Goal: Information Seeking & Learning: Find specific fact

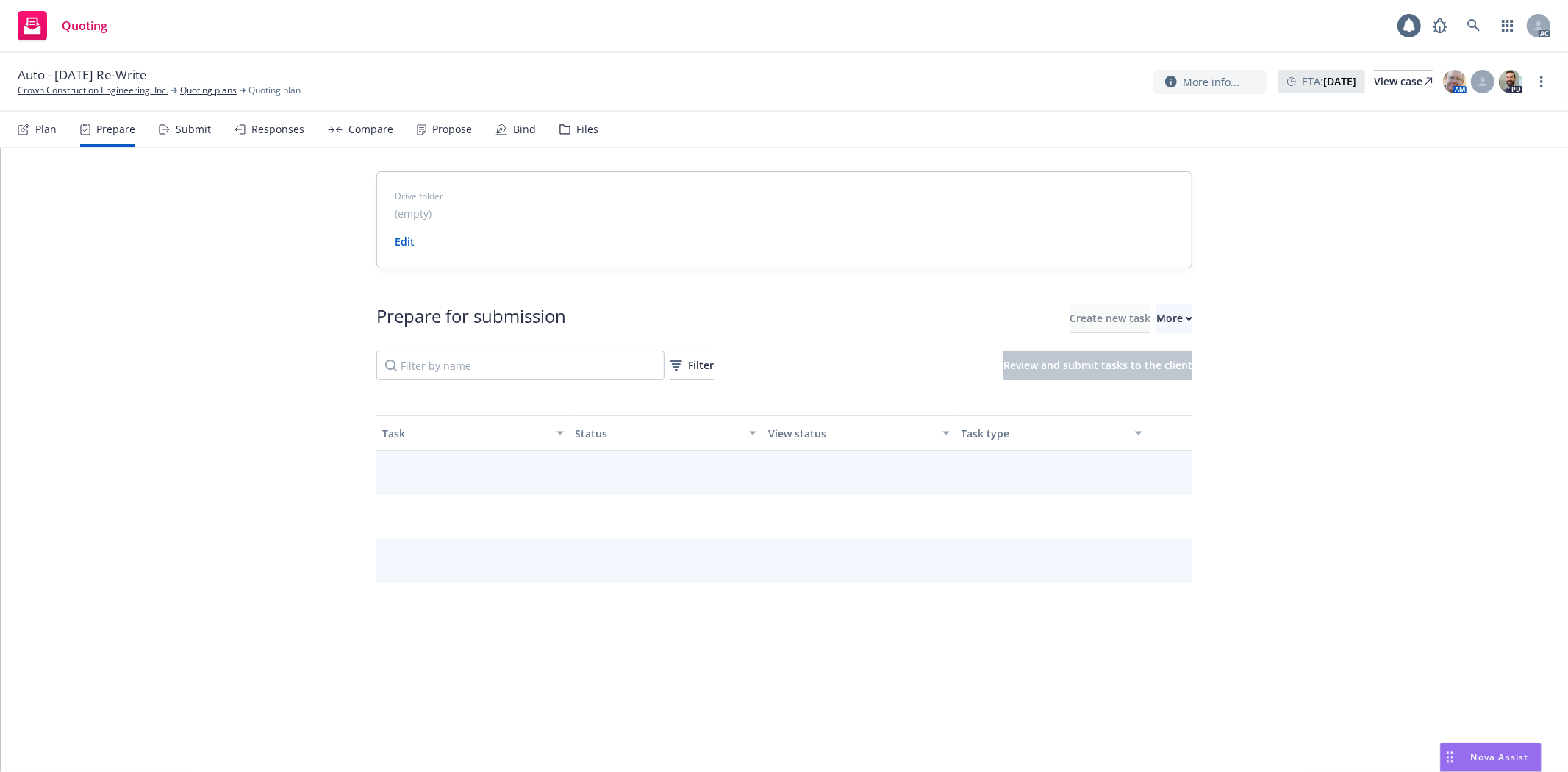
click at [1133, 339] on div "Prepare for submission Create new task More Filter Review and submit tasks to t…" at bounding box center [784, 342] width 816 height 77
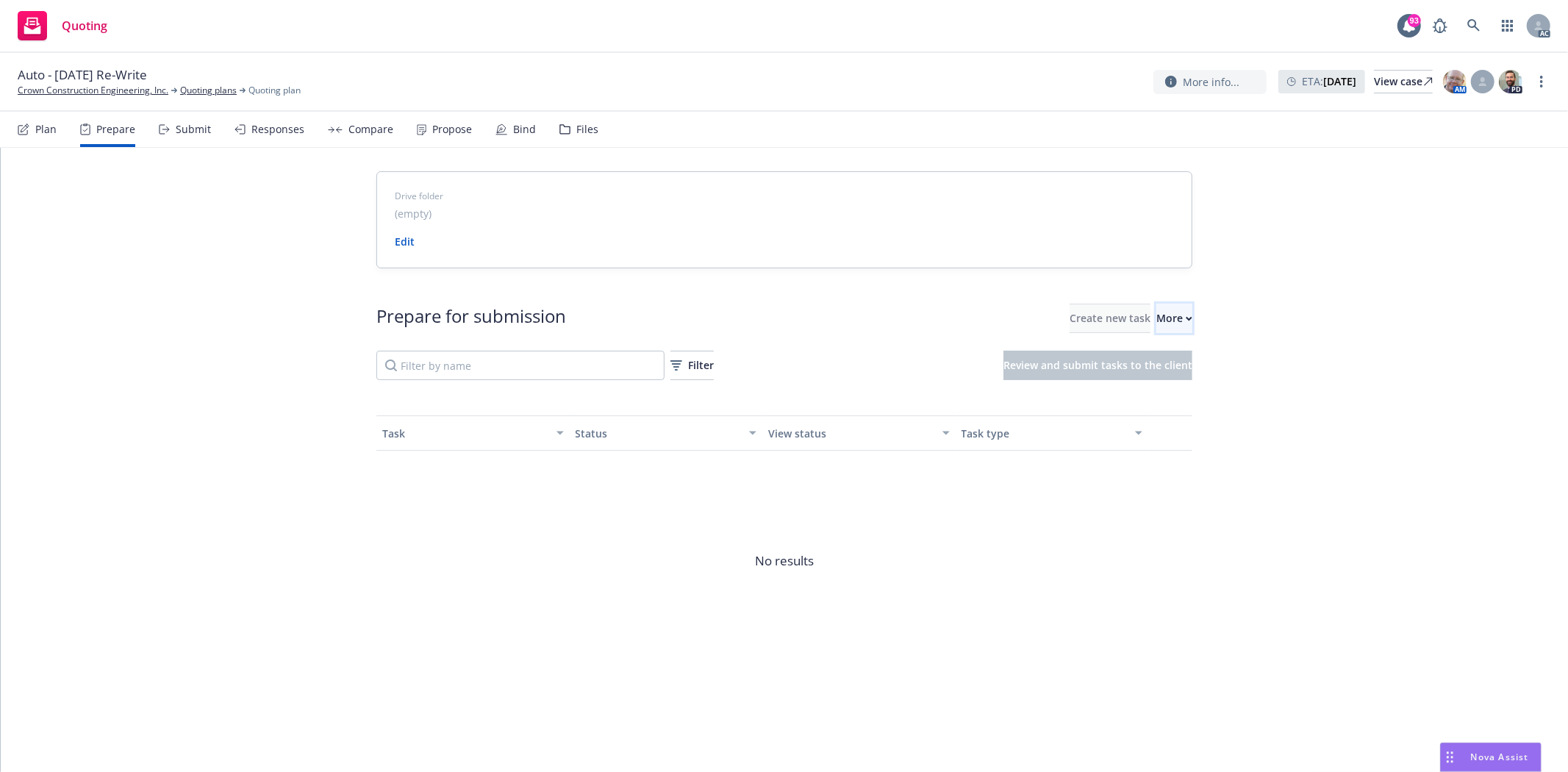
click at [1156, 316] on div "More" at bounding box center [1174, 318] width 36 height 28
click at [1164, 382] on span "Go to Indio account" at bounding box center [1174, 386] width 131 height 14
click at [64, 90] on link "Crown Construction Engineering, Inc." at bounding box center [93, 90] width 151 height 13
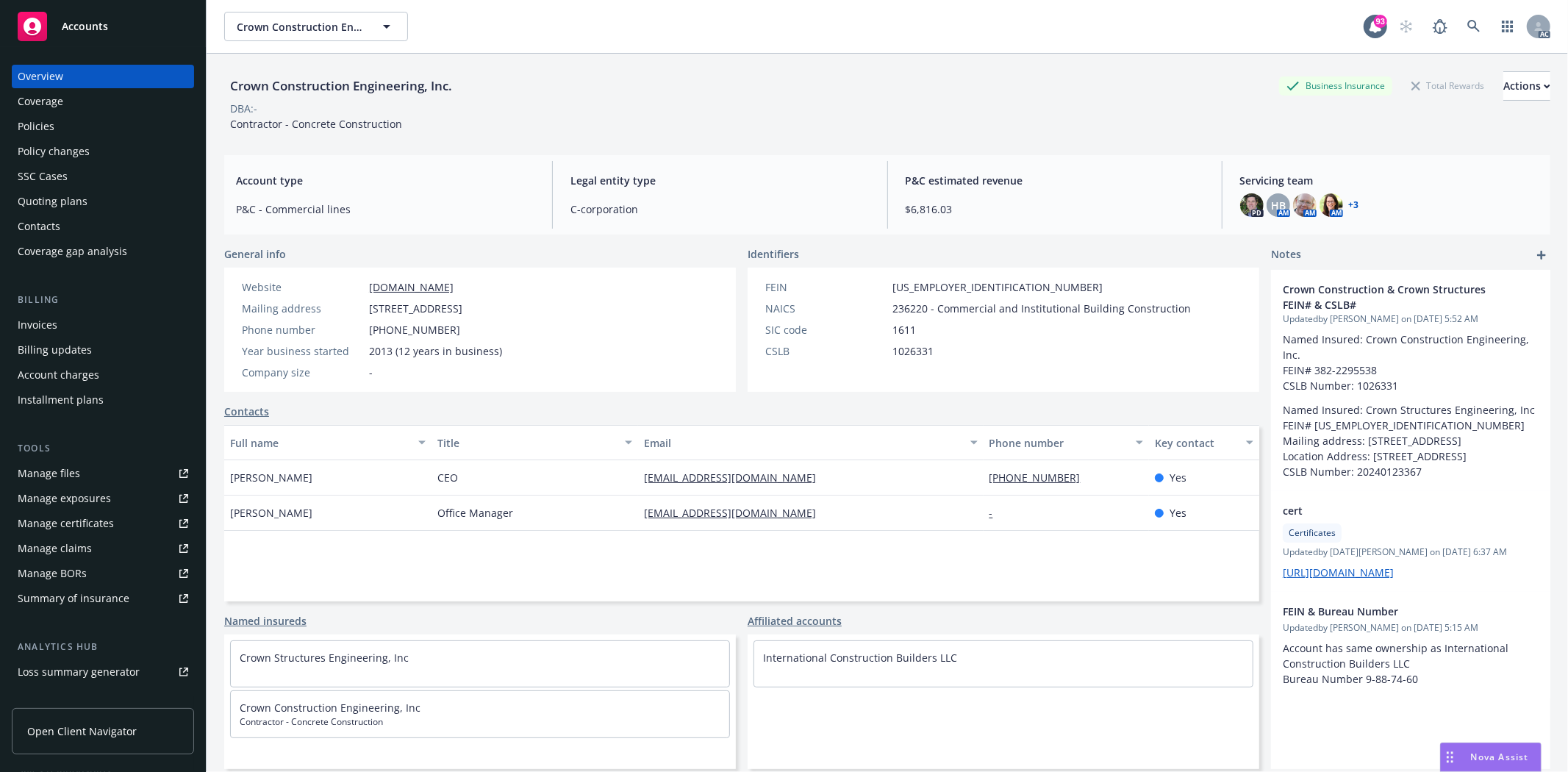
click at [51, 159] on div "Policy changes" at bounding box center [54, 151] width 72 height 24
click at [46, 123] on div "Policies" at bounding box center [36, 126] width 37 height 24
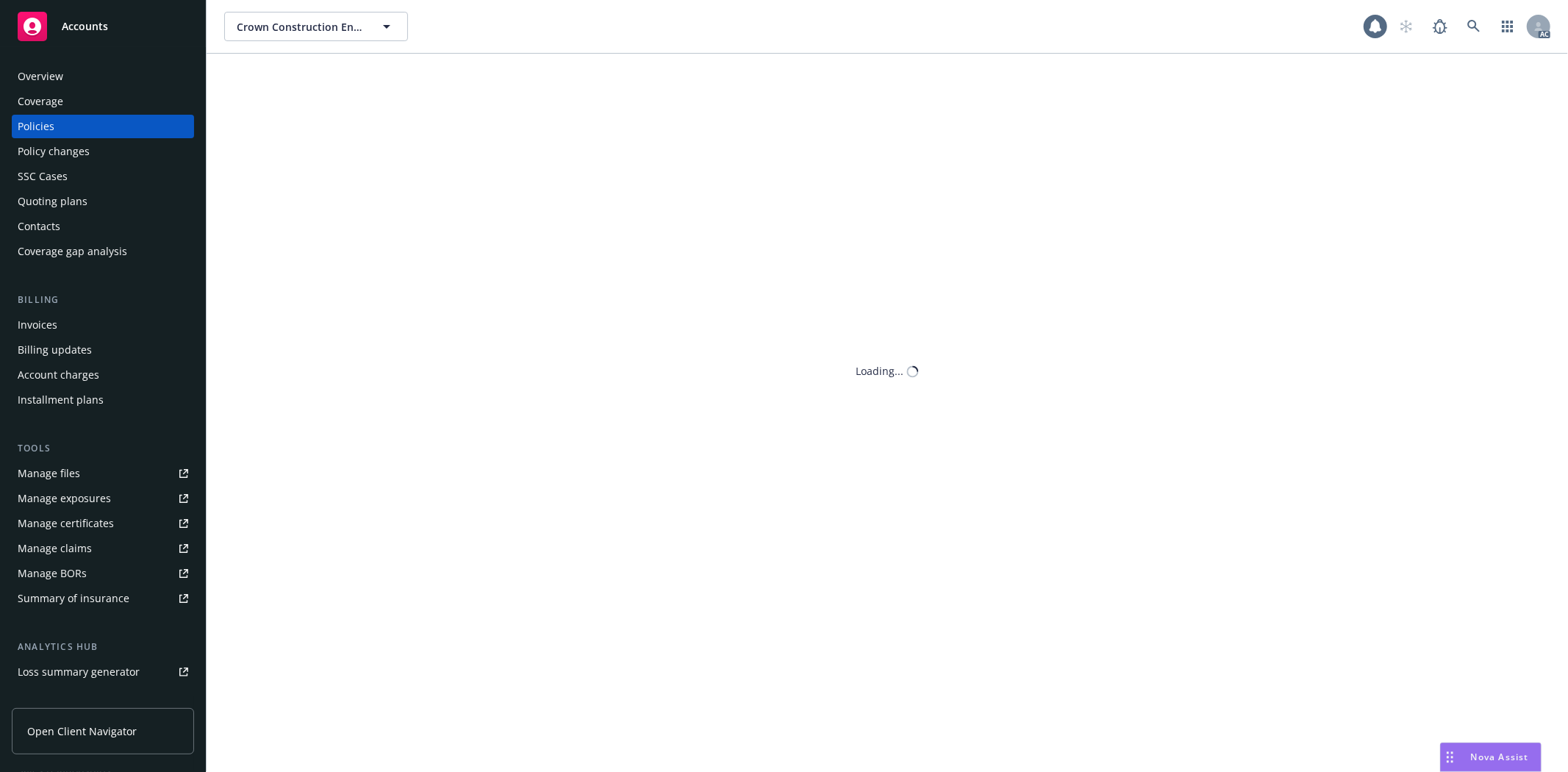
click at [46, 123] on div "Policies" at bounding box center [36, 126] width 37 height 24
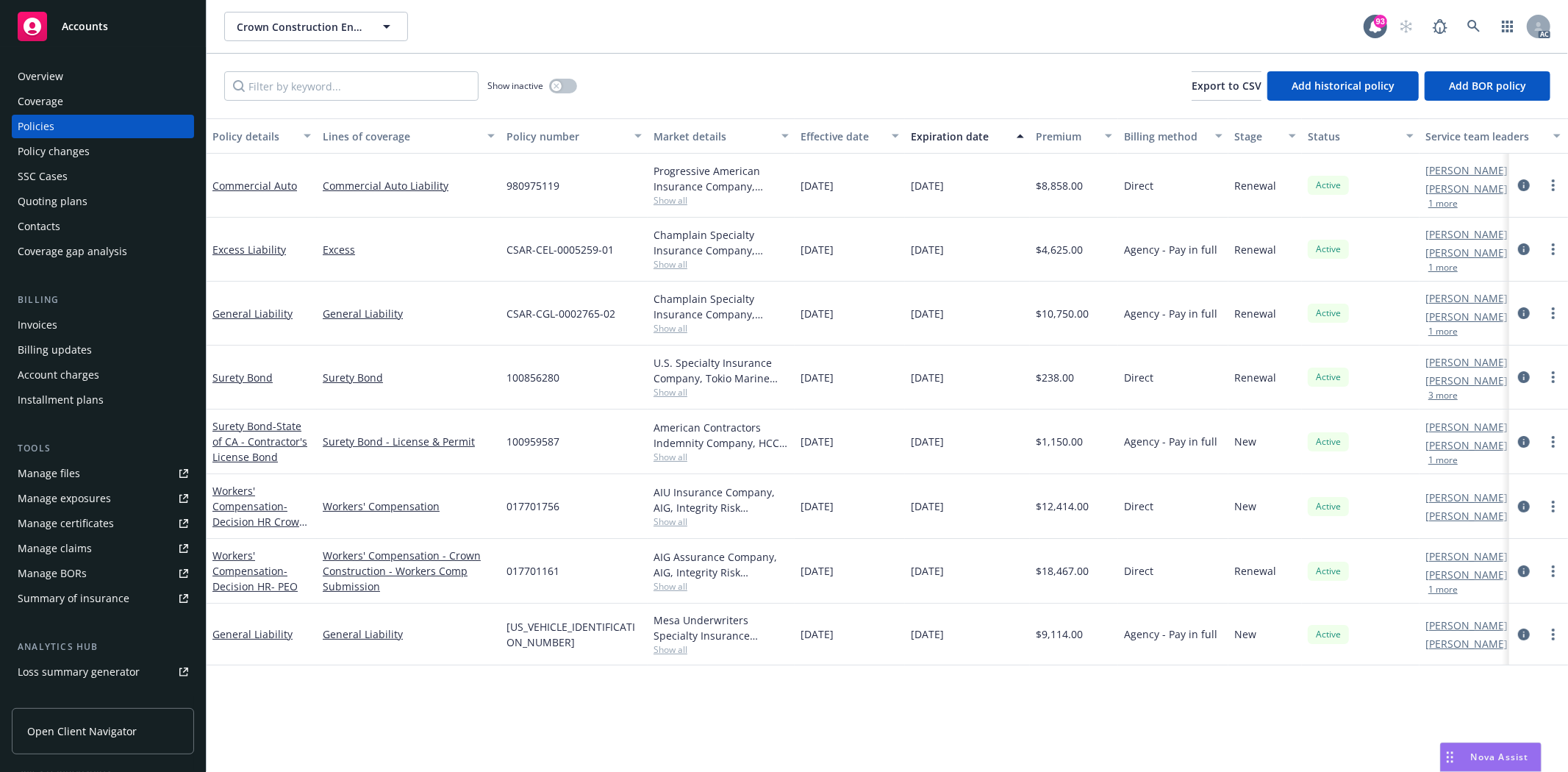
click at [680, 199] on span "Show all" at bounding box center [721, 201] width 135 height 12
click at [766, 193] on div "Progressive American Insurance Company, Progressive" at bounding box center [721, 178] width 135 height 31
click at [562, 87] on button "button" at bounding box center [564, 86] width 28 height 15
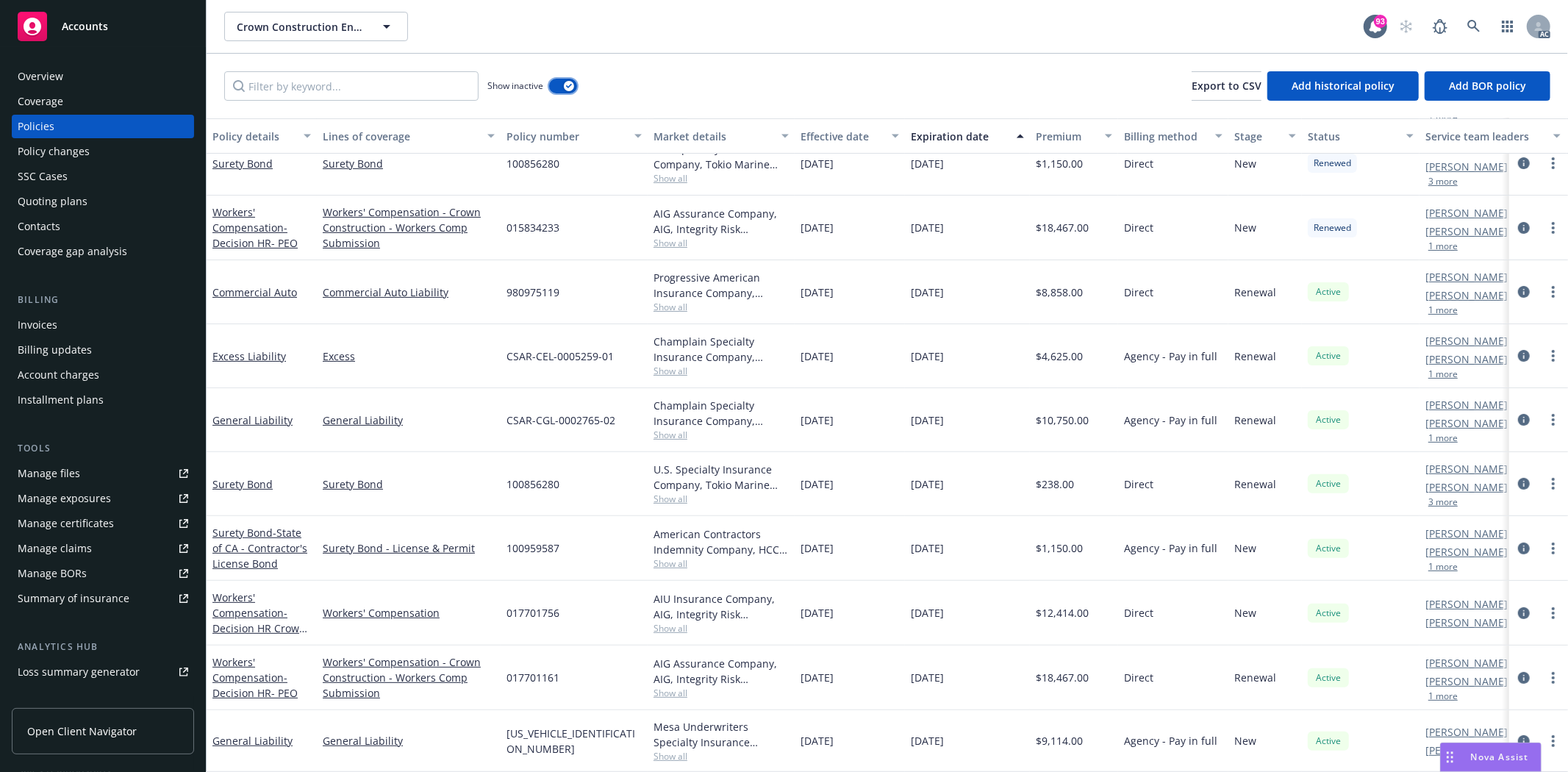
scroll to position [276, 0]
click at [88, 497] on div "Manage exposures" at bounding box center [64, 498] width 94 height 24
click at [554, 72] on div "Show inactive" at bounding box center [533, 86] width 90 height 29
click at [548, 90] on div "Show inactive" at bounding box center [533, 86] width 90 height 29
click at [566, 84] on icon "button" at bounding box center [569, 86] width 6 height 4
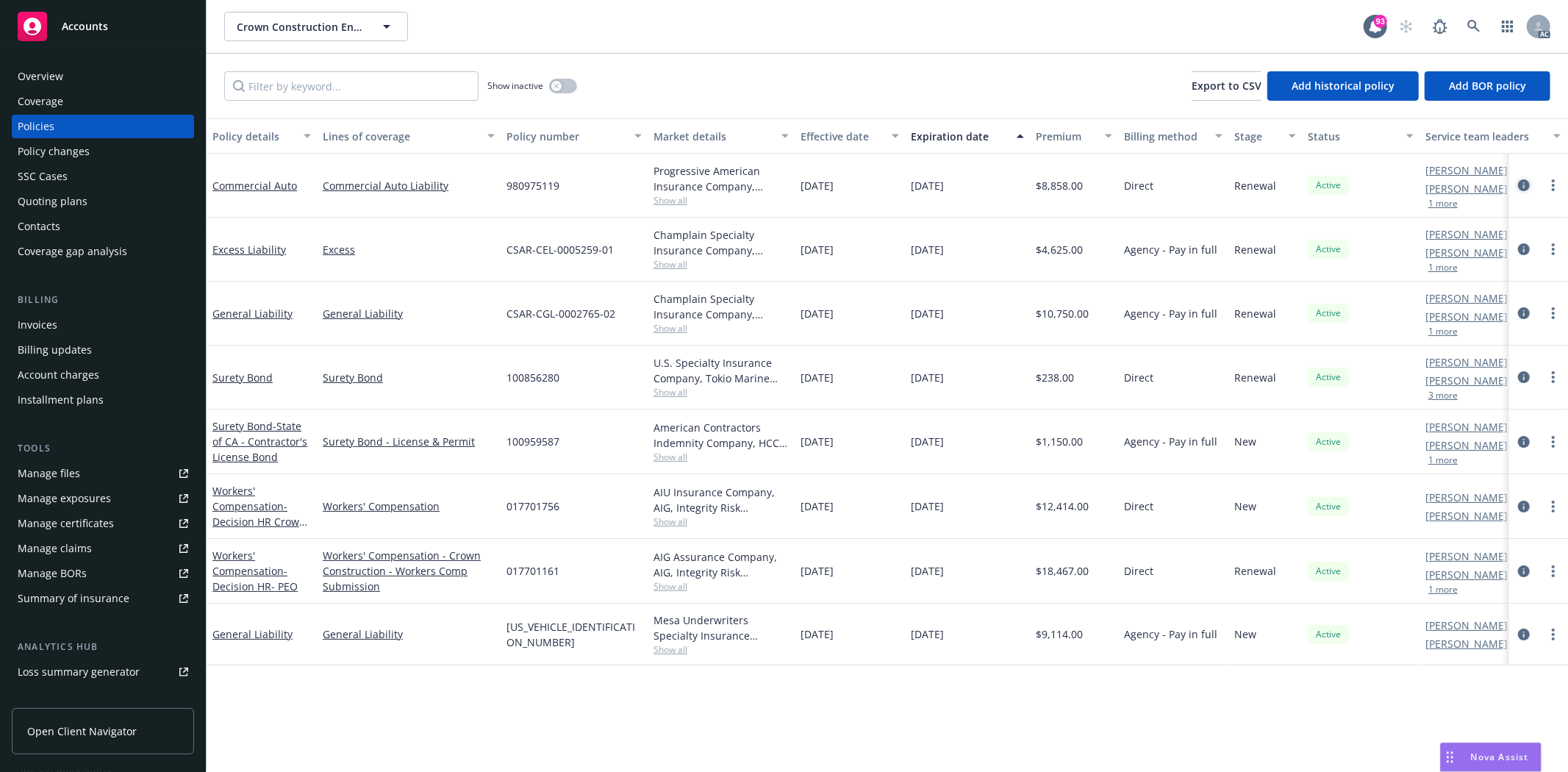
click at [1522, 181] on icon "circleInformation" at bounding box center [1523, 185] width 11 height 11
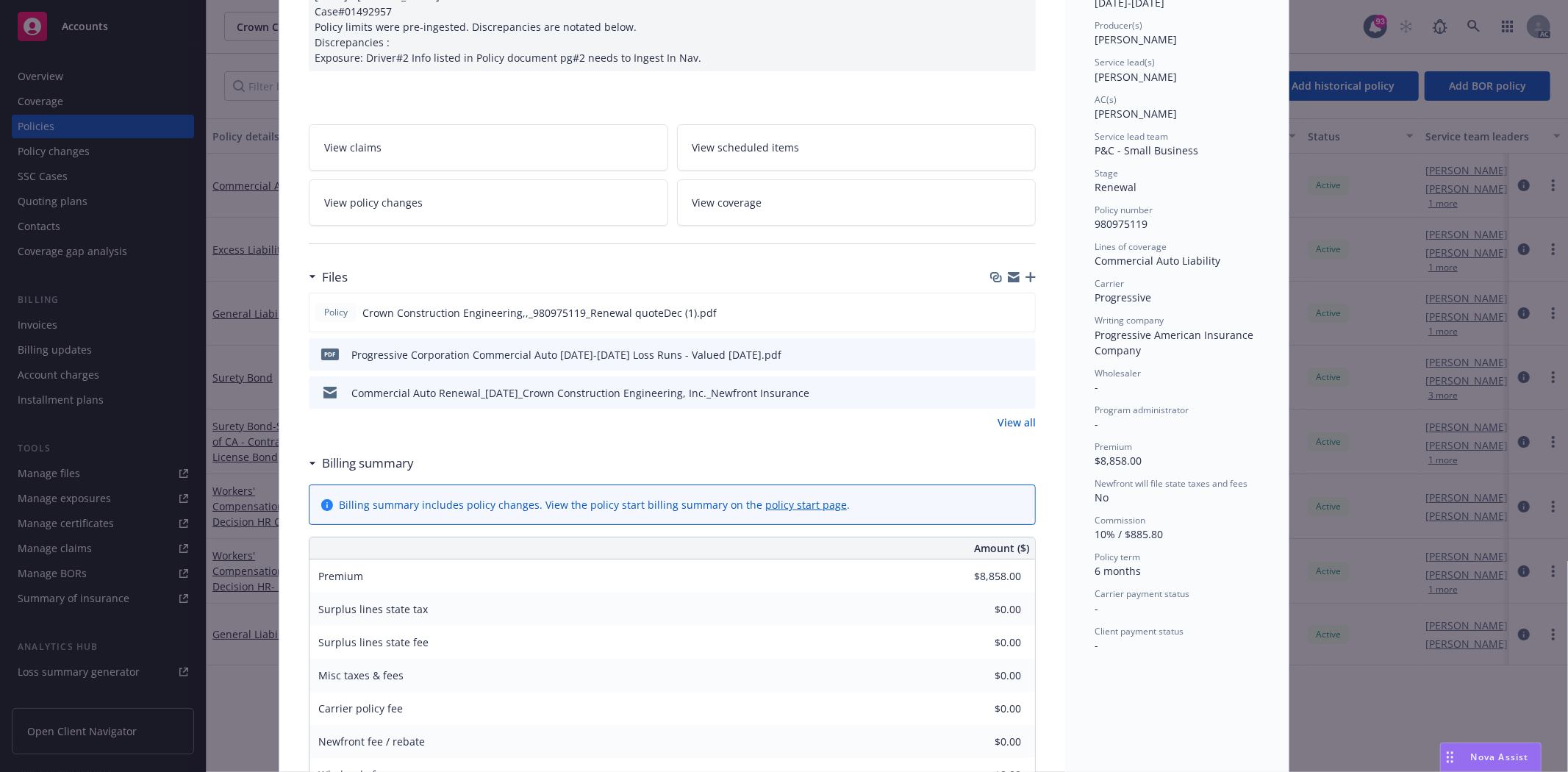
scroll to position [326, 0]
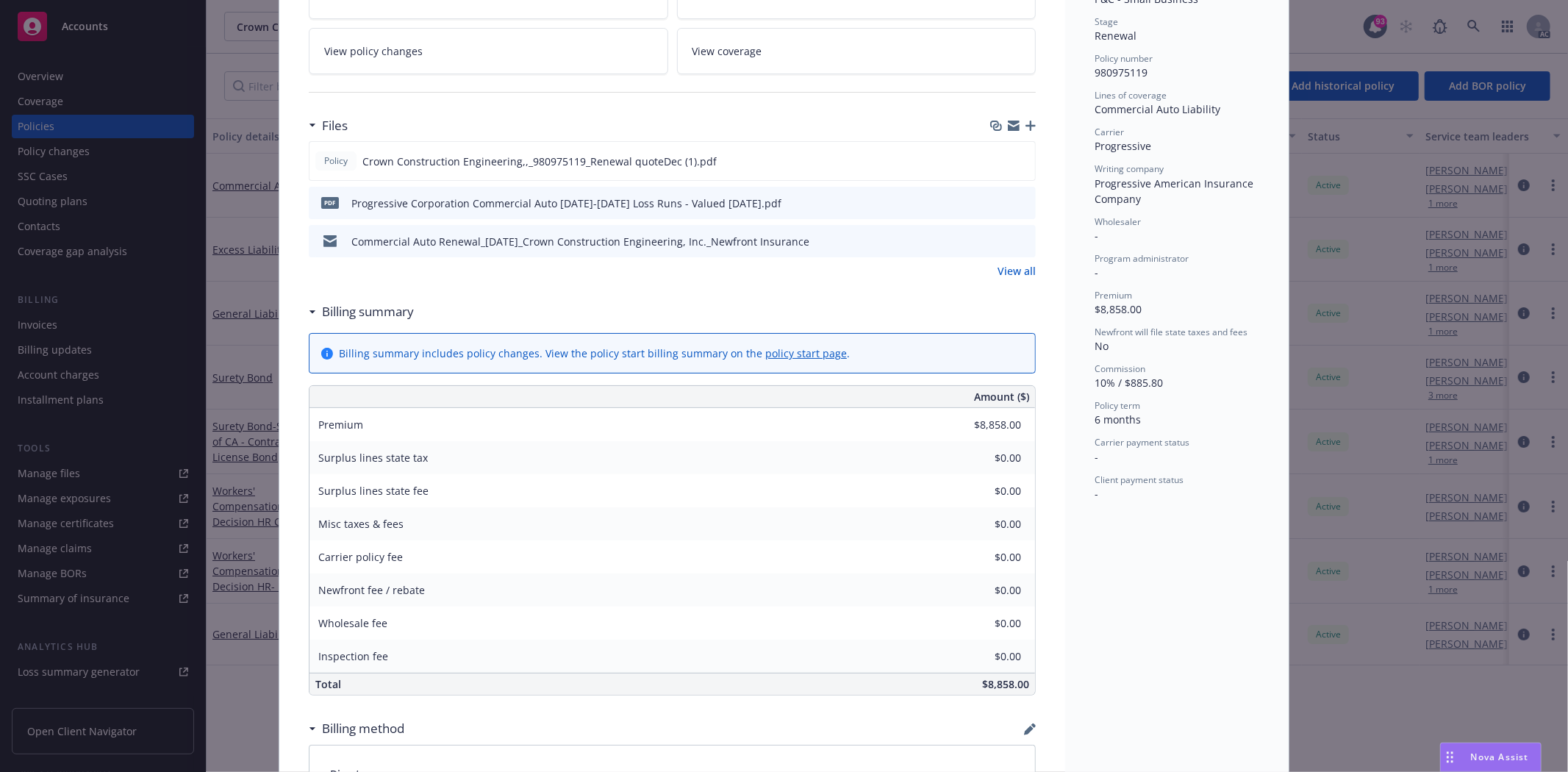
click at [1016, 273] on link "View all" at bounding box center [1016, 270] width 38 height 15
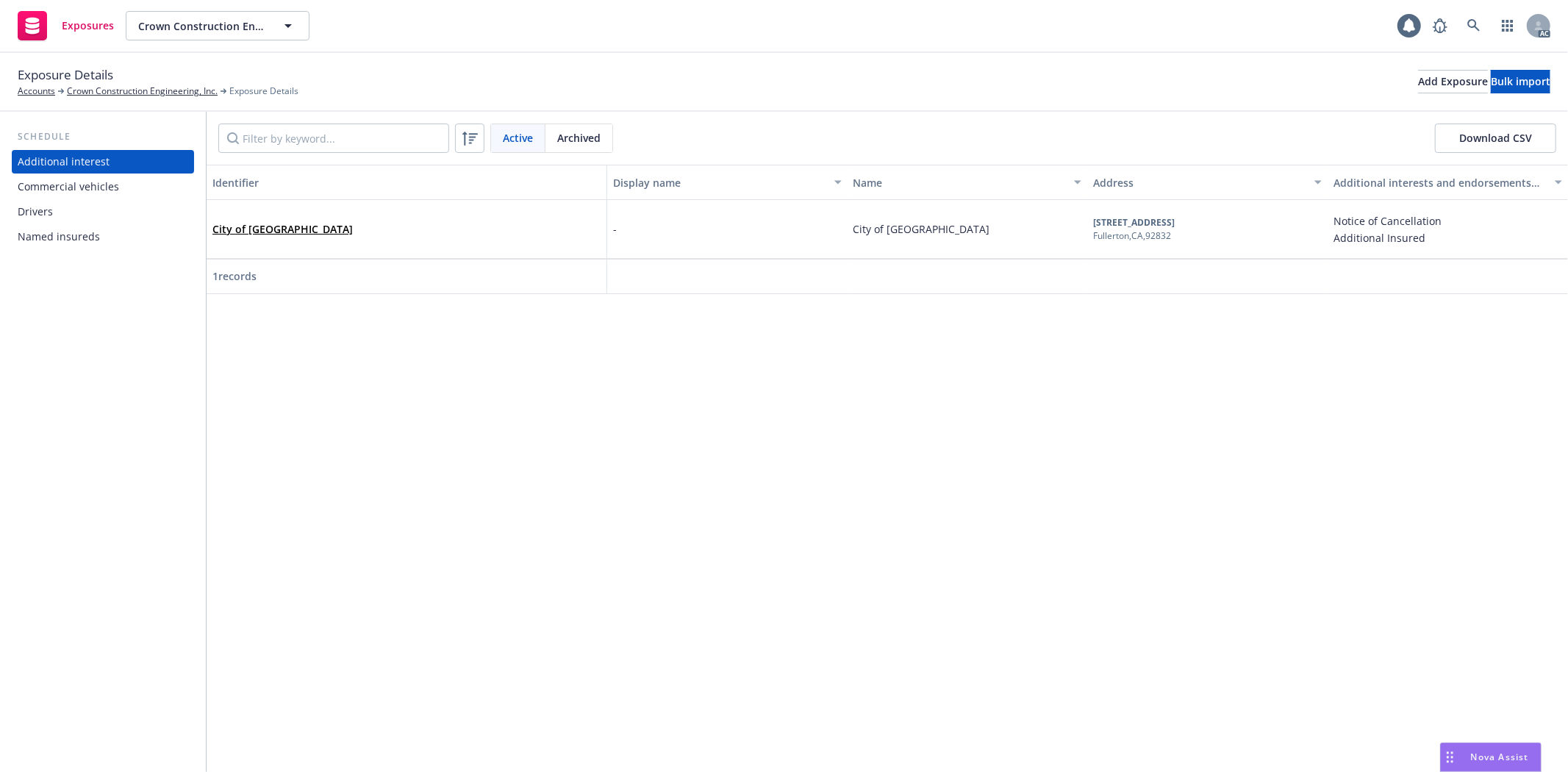
click at [116, 188] on div "Commercial vehicles" at bounding box center [102, 186] width 170 height 24
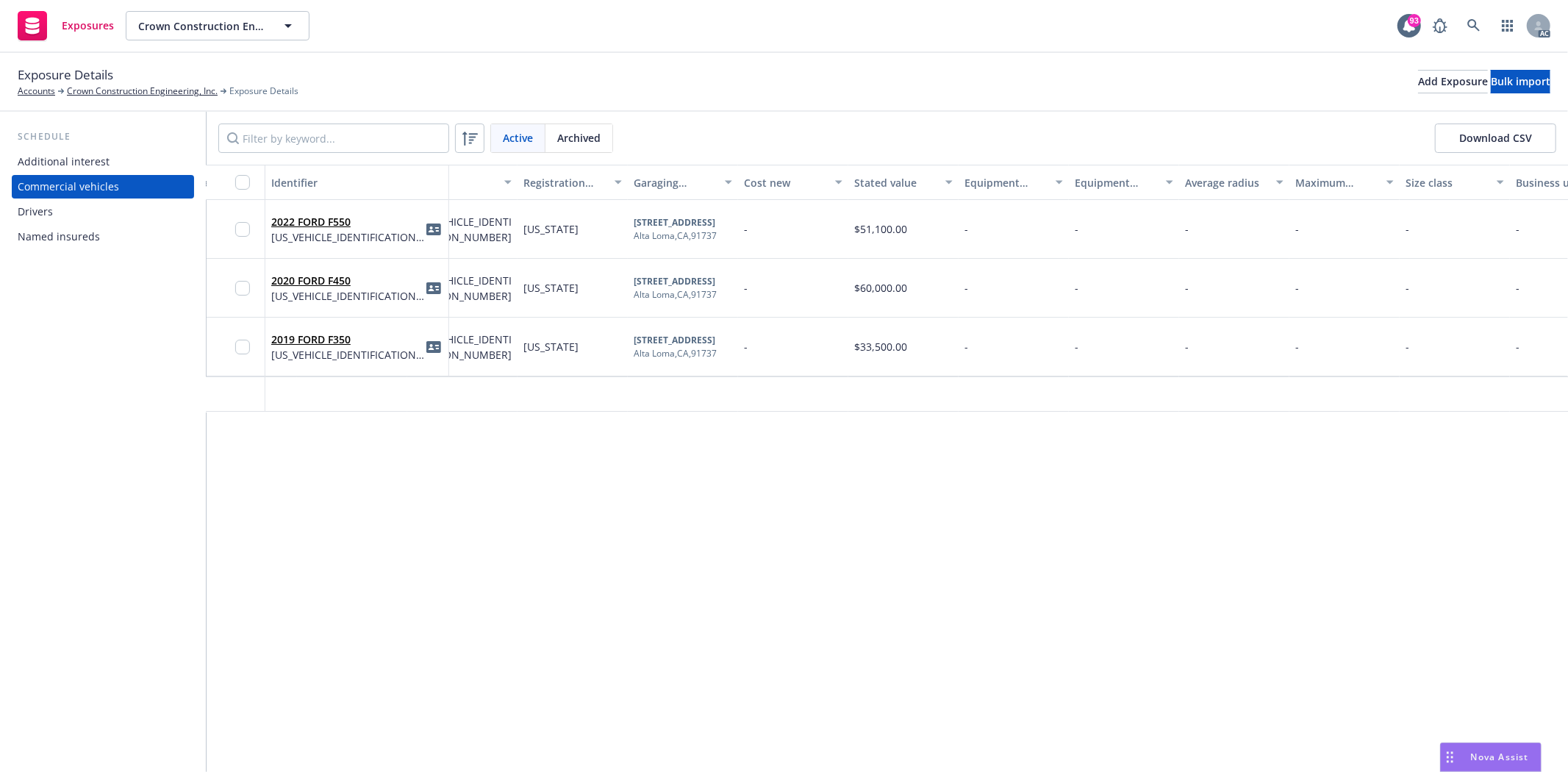
scroll to position [0, 534]
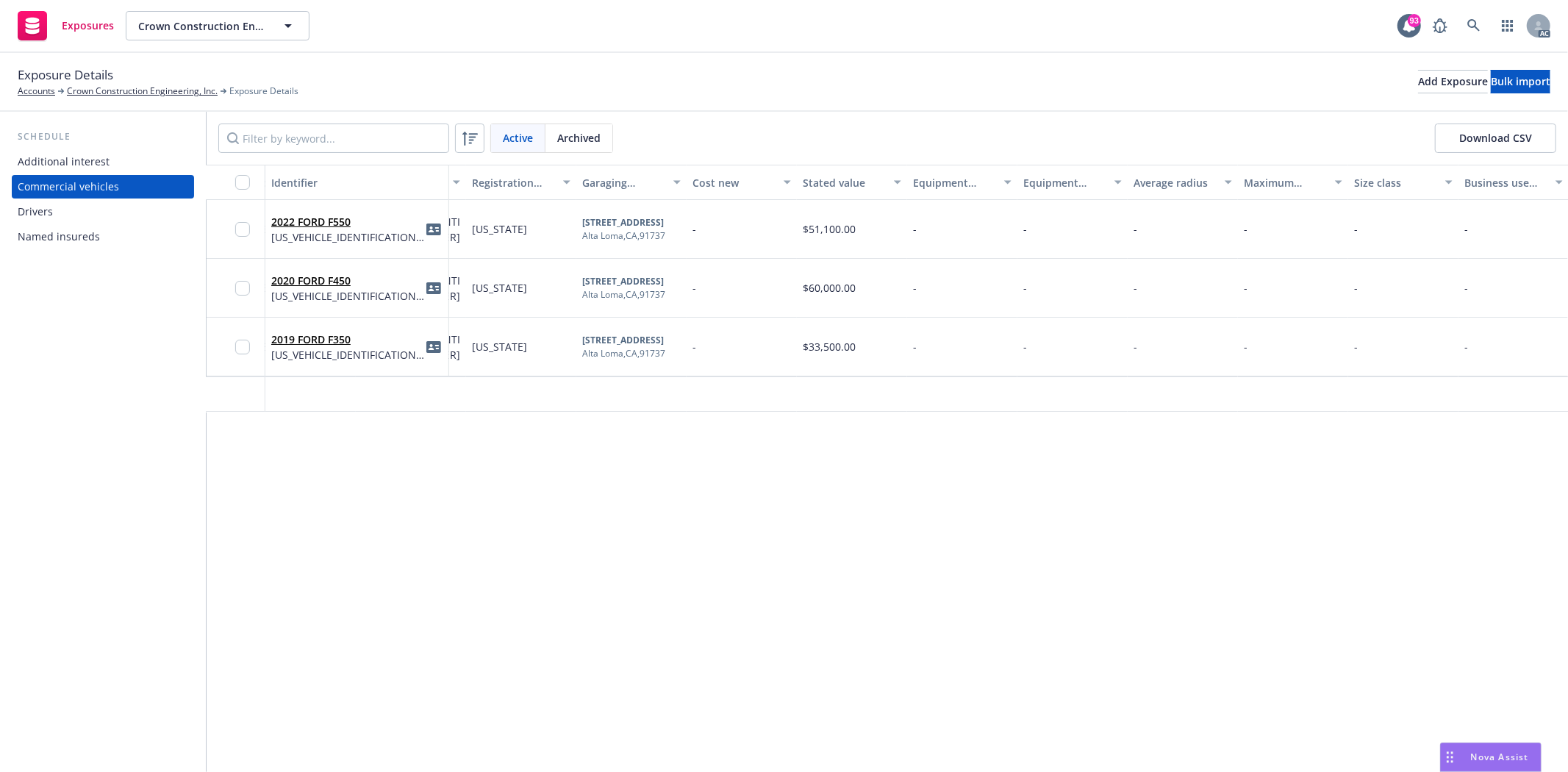
click at [41, 216] on div "Drivers" at bounding box center [35, 211] width 35 height 24
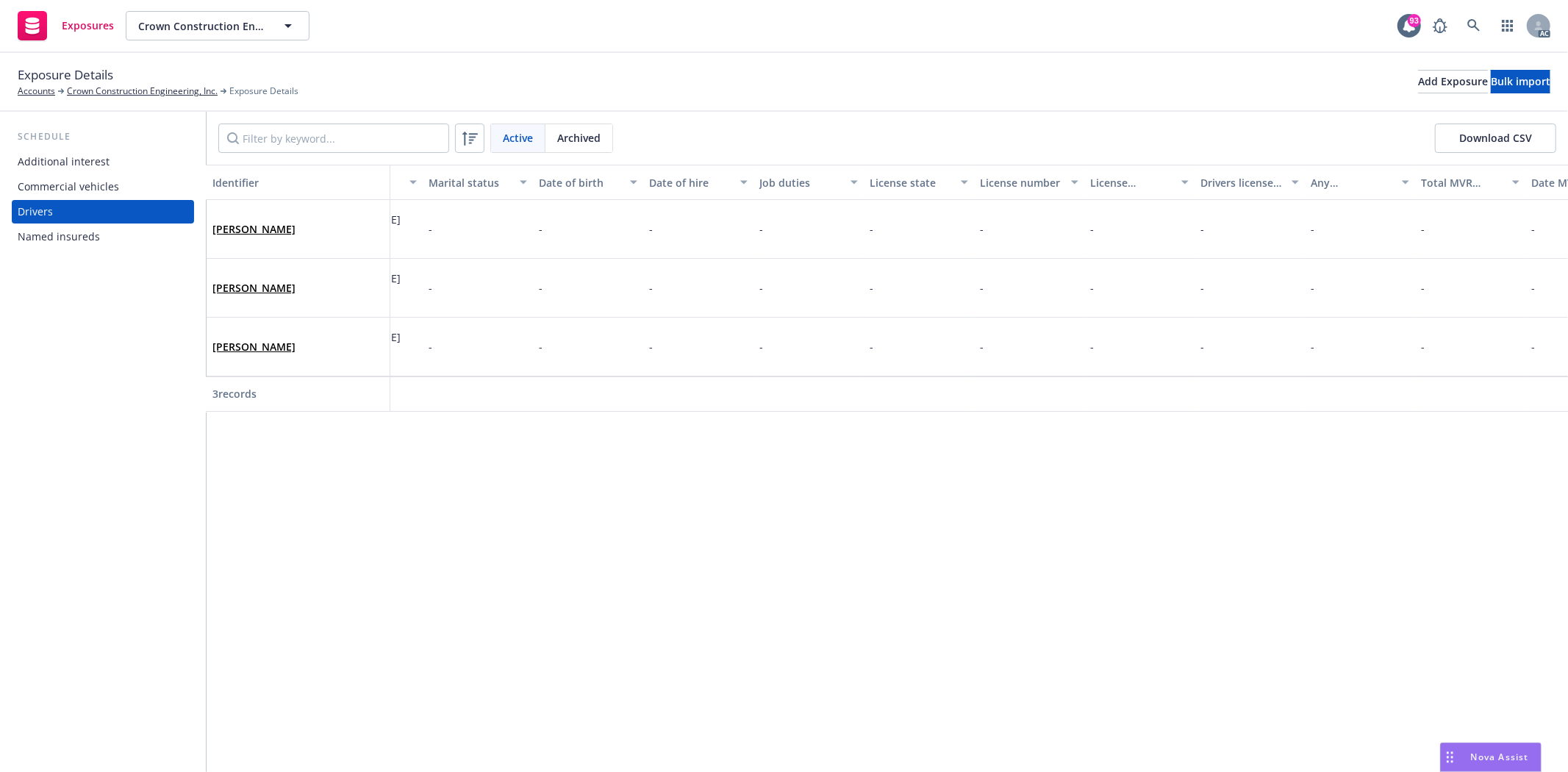
scroll to position [0, 255]
click at [137, 231] on div "Named insureds" at bounding box center [102, 237] width 170 height 24
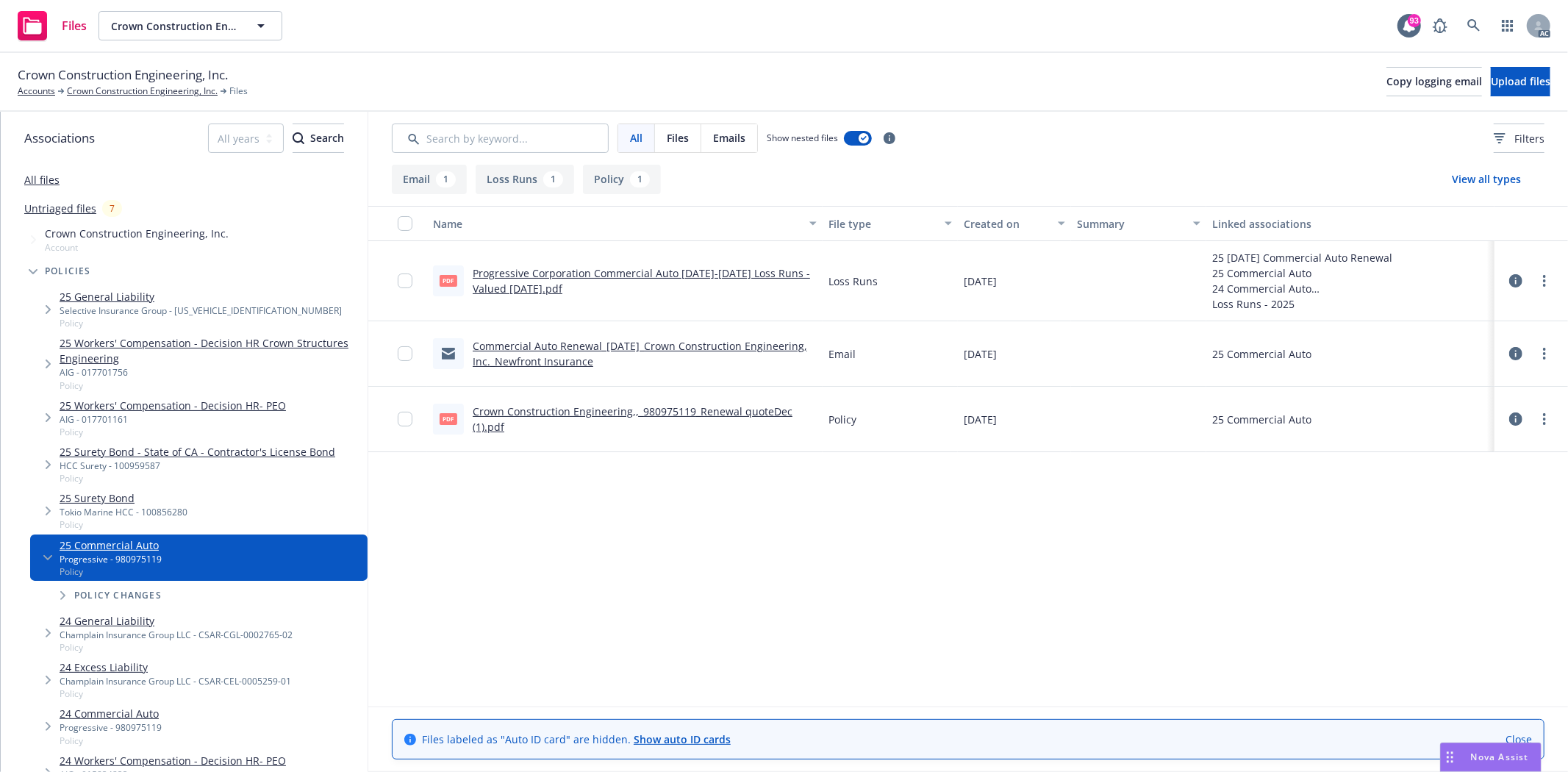
click at [643, 409] on link "Crown Construction Engineering,,_980975119_Renewal quoteDec (1).pdf" at bounding box center [633, 419] width 320 height 29
click at [119, 92] on link "Crown Construction Engineering, Inc." at bounding box center [142, 91] width 151 height 13
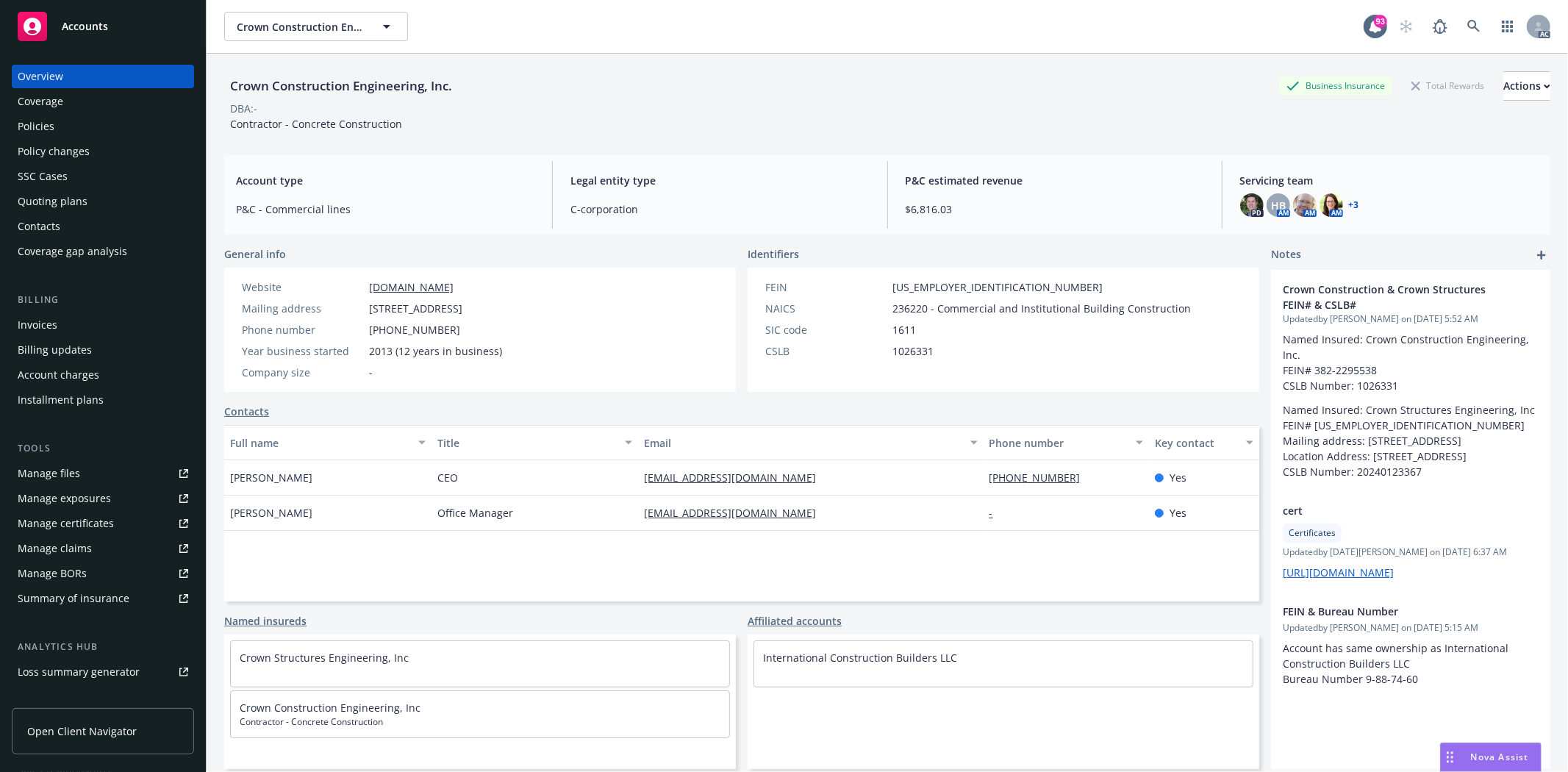
click at [126, 124] on div "Policies" at bounding box center [102, 126] width 170 height 24
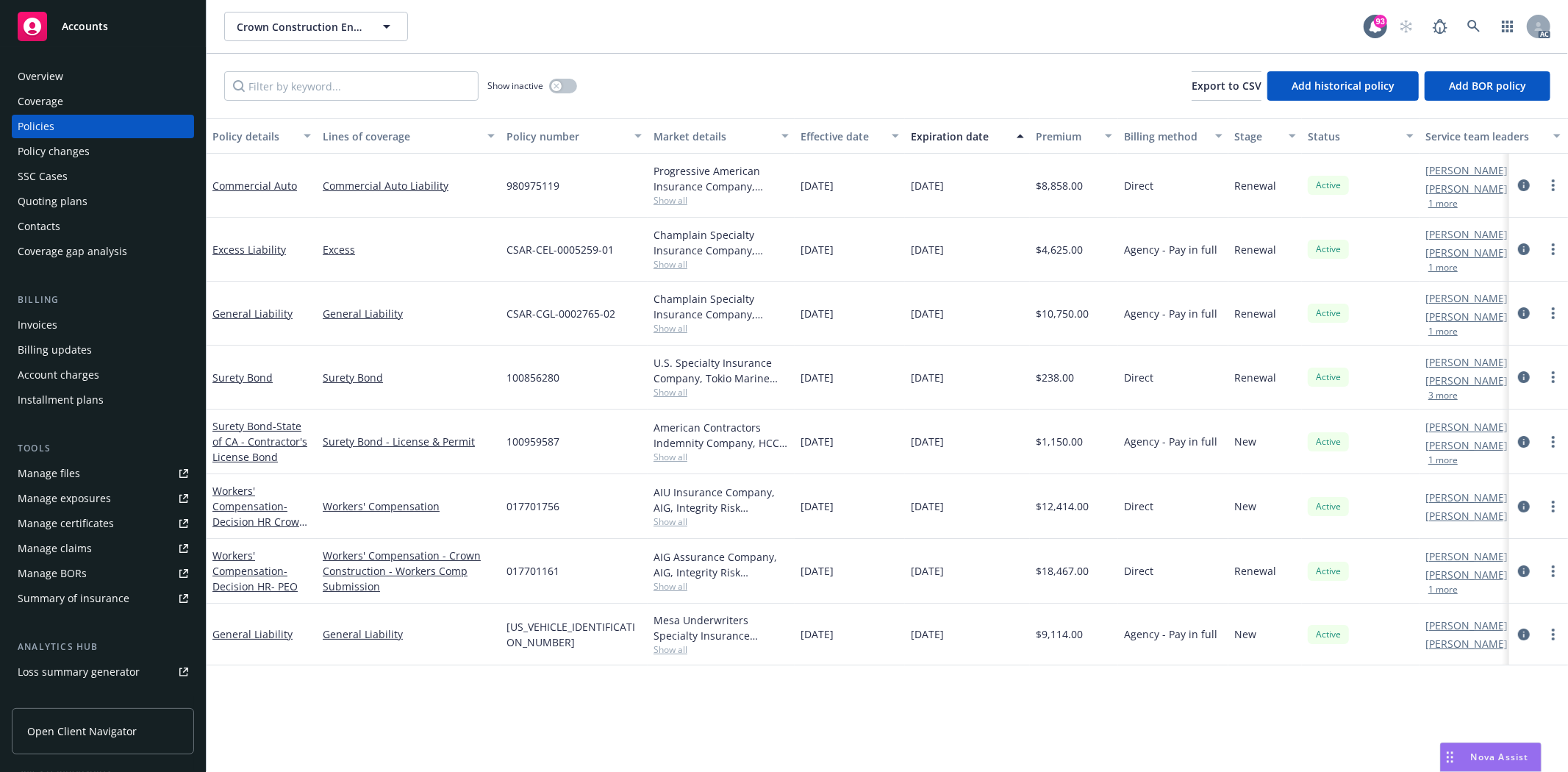
drag, startPoint x: 812, startPoint y: 184, endPoint x: 1020, endPoint y: 171, distance: 208.4
click at [1020, 171] on div "Commercial Auto Commercial Auto Liability 980975119 Progressive American Insura…" at bounding box center [916, 185] width 1419 height 64
click at [1018, 173] on div "11/08/2025" at bounding box center [966, 185] width 125 height 64
drag, startPoint x: 803, startPoint y: 190, endPoint x: 992, endPoint y: 174, distance: 189.7
click at [992, 174] on div "Commercial Auto Commercial Auto Liability 980975119 Progressive American Insura…" at bounding box center [916, 185] width 1419 height 64
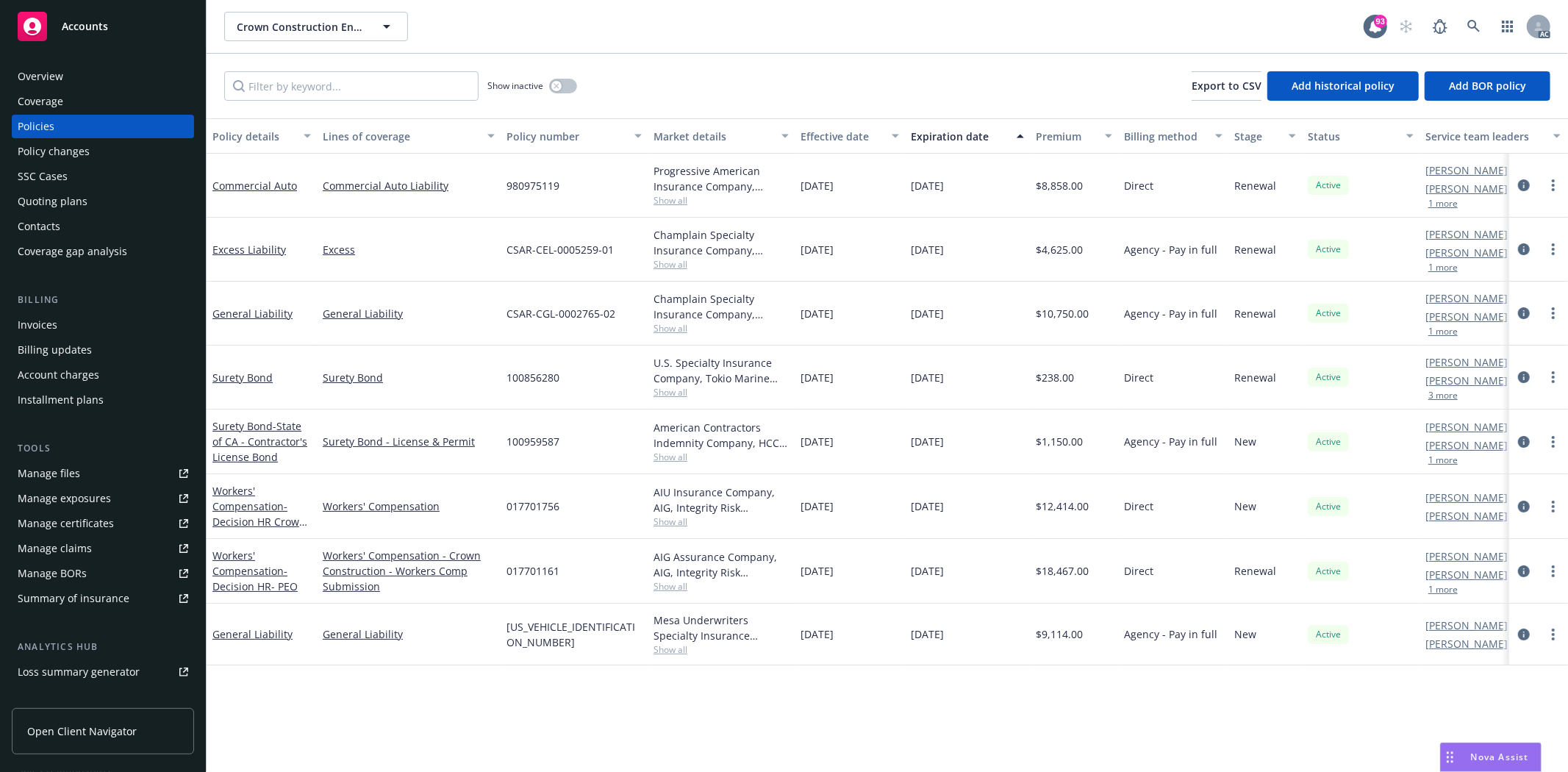
click at [60, 195] on div "Quoting plans" at bounding box center [52, 201] width 70 height 24
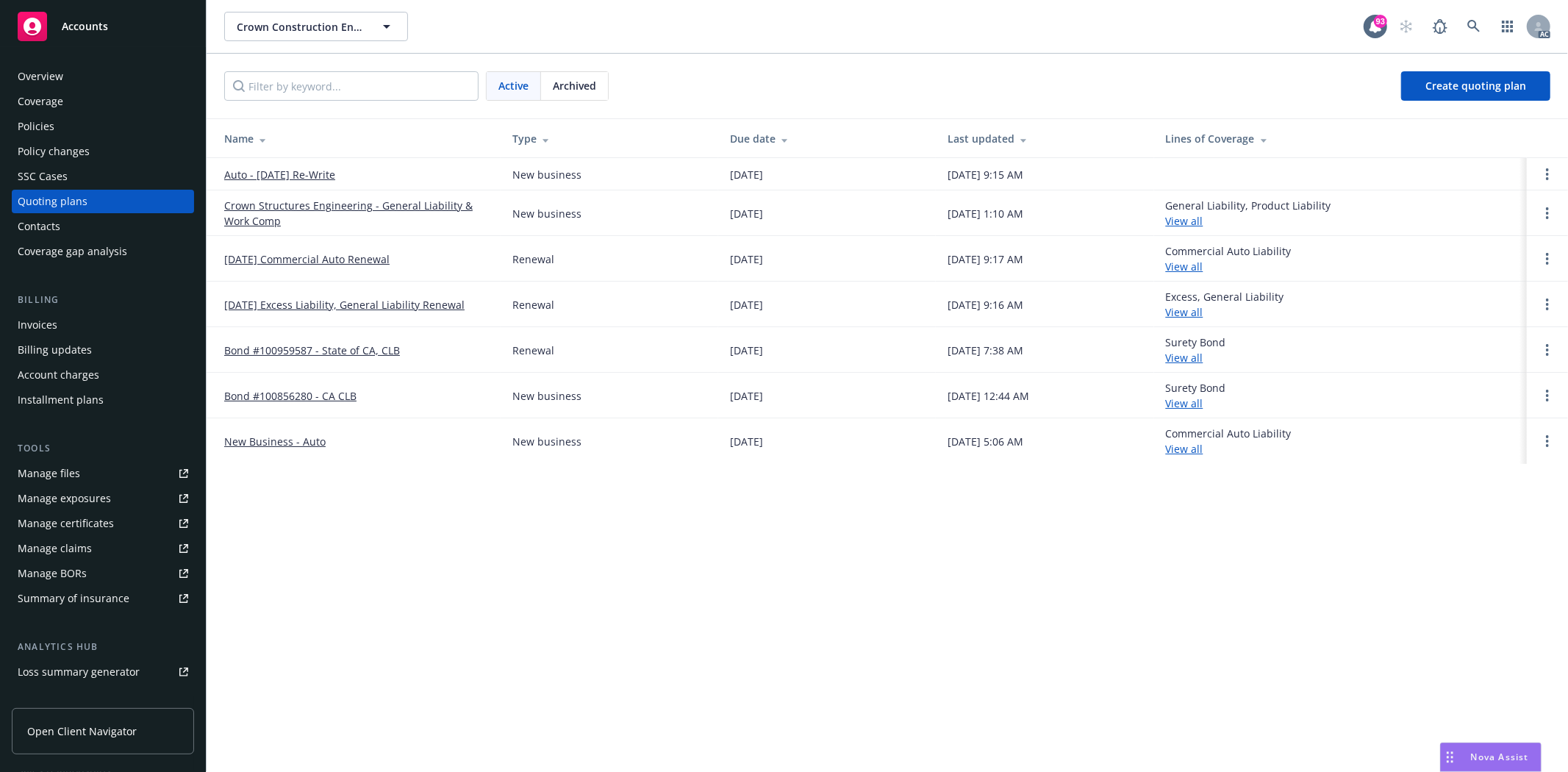
click at [587, 79] on span "Archived" at bounding box center [574, 85] width 43 height 15
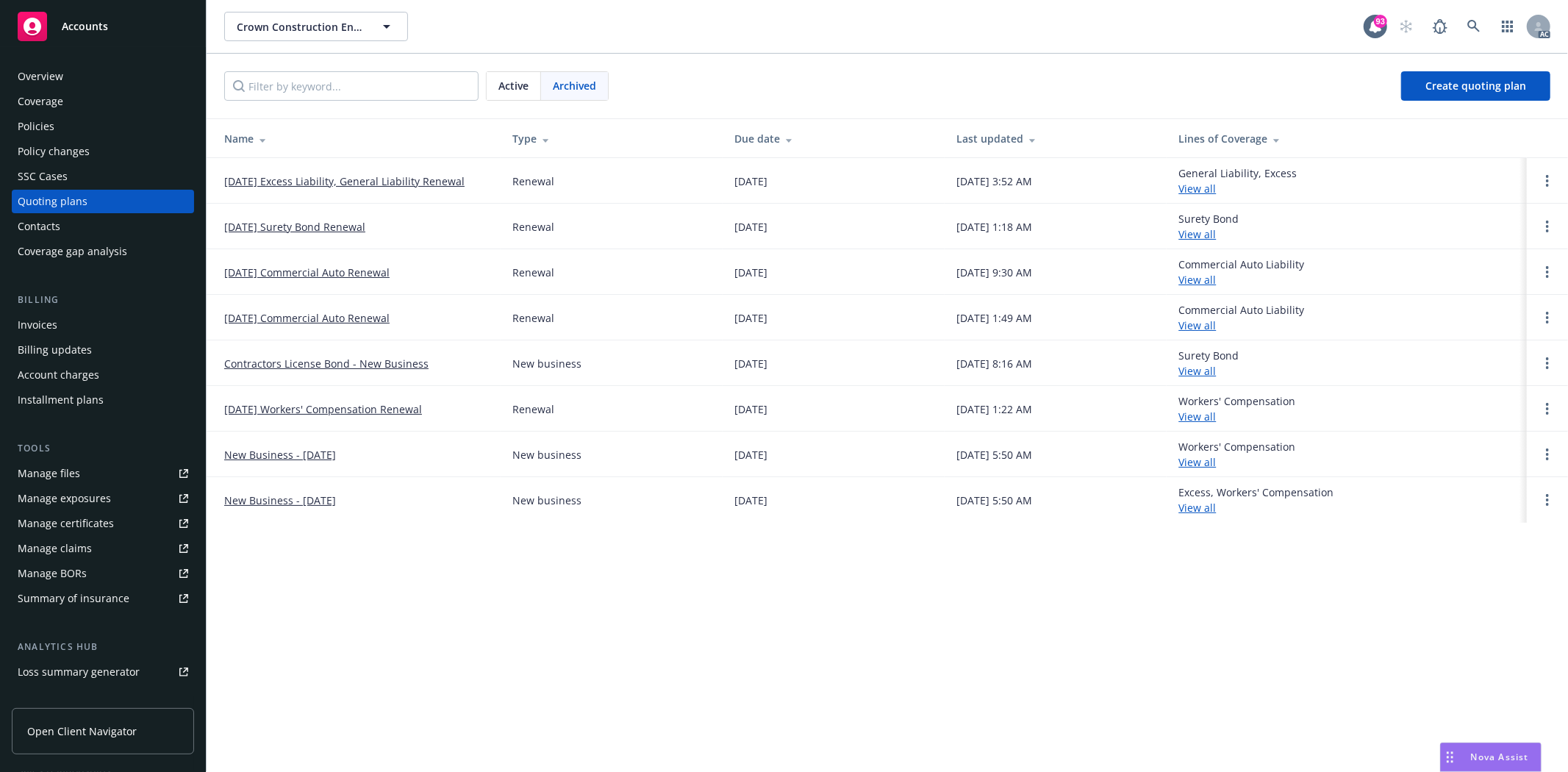
click at [496, 88] on div "Active" at bounding box center [514, 87] width 55 height 28
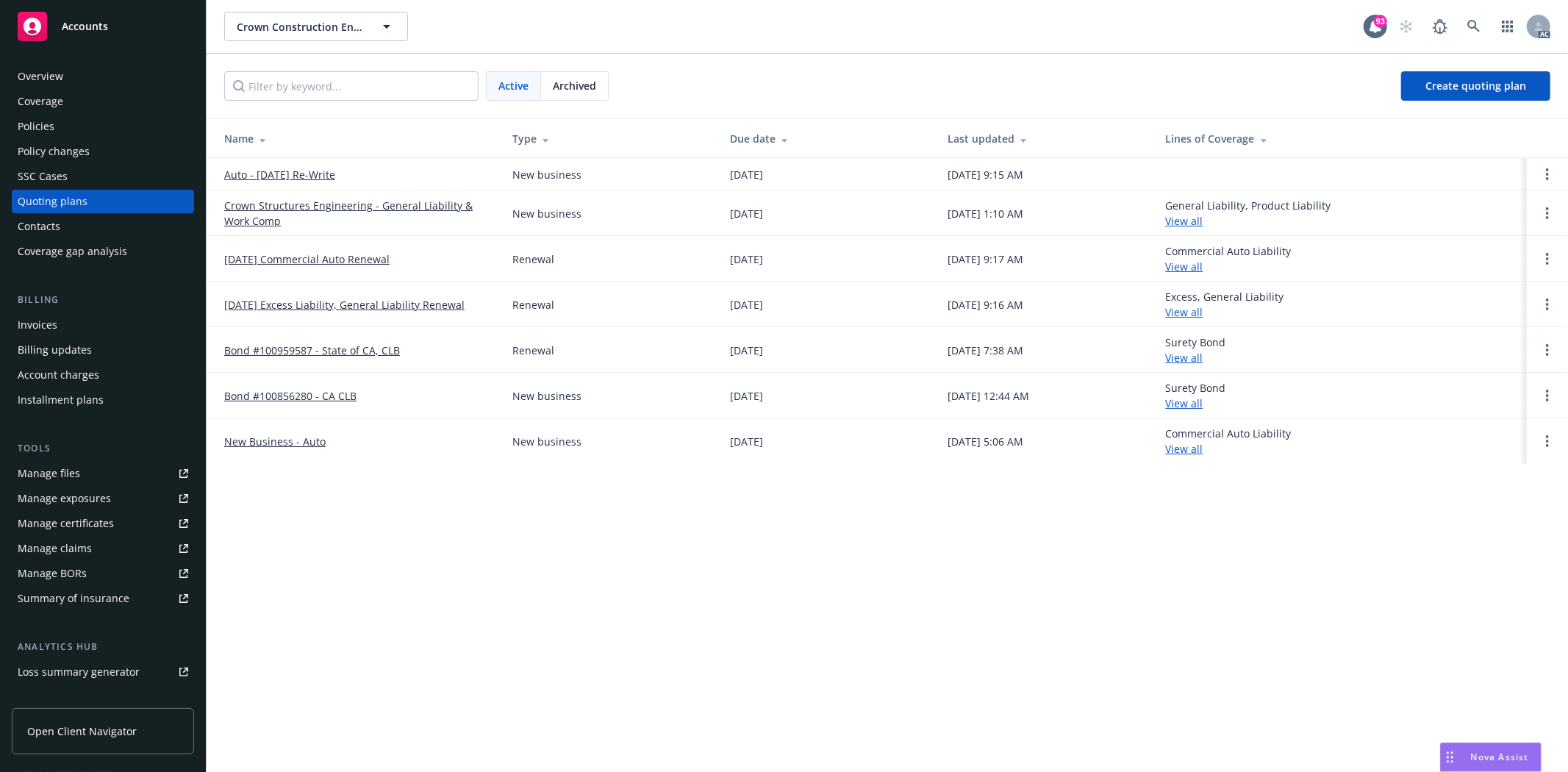
click at [304, 172] on link "Auto - August 2025 Re-Write" at bounding box center [280, 174] width 111 height 15
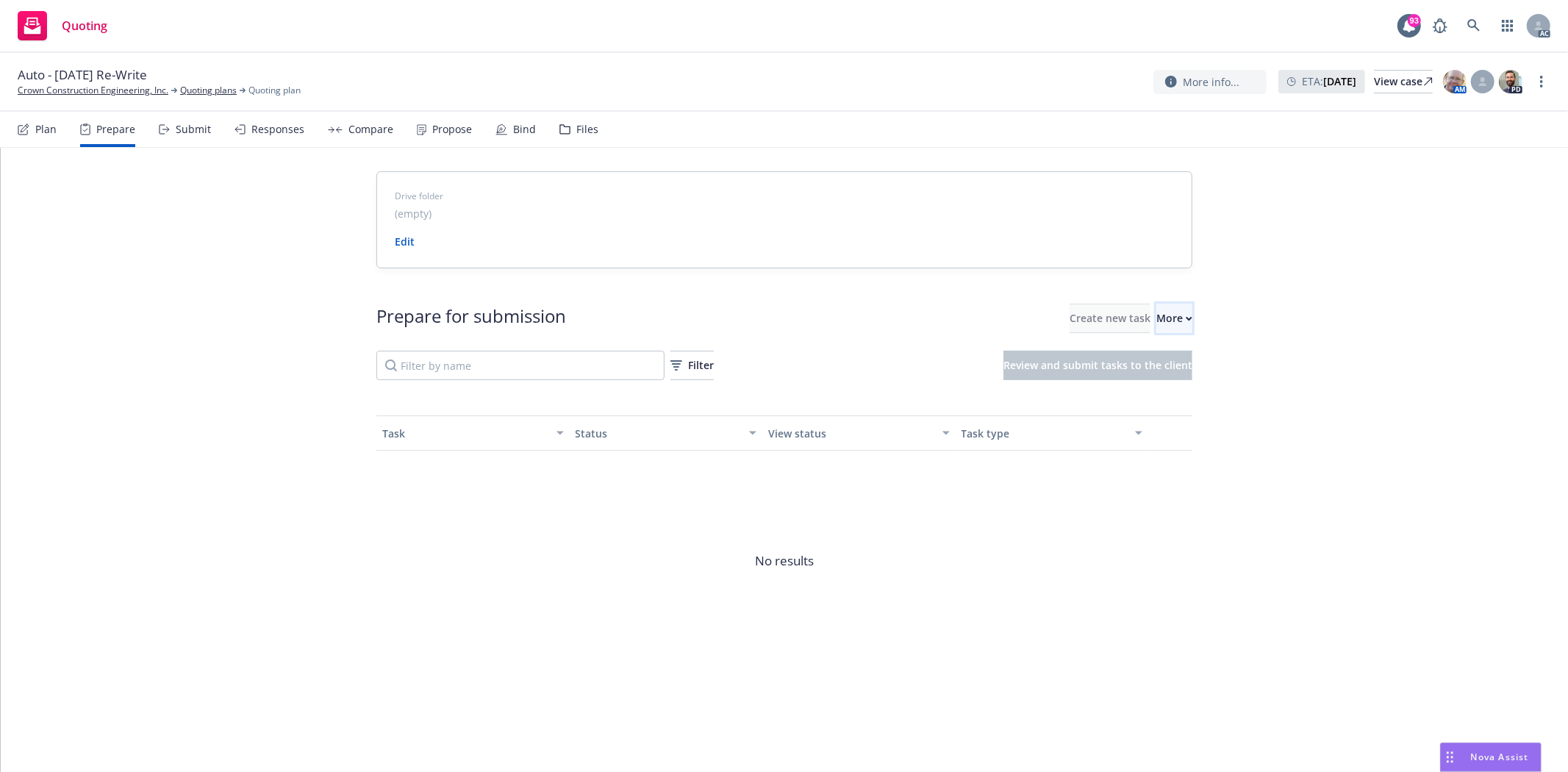
click at [1169, 314] on button "More" at bounding box center [1174, 318] width 36 height 29
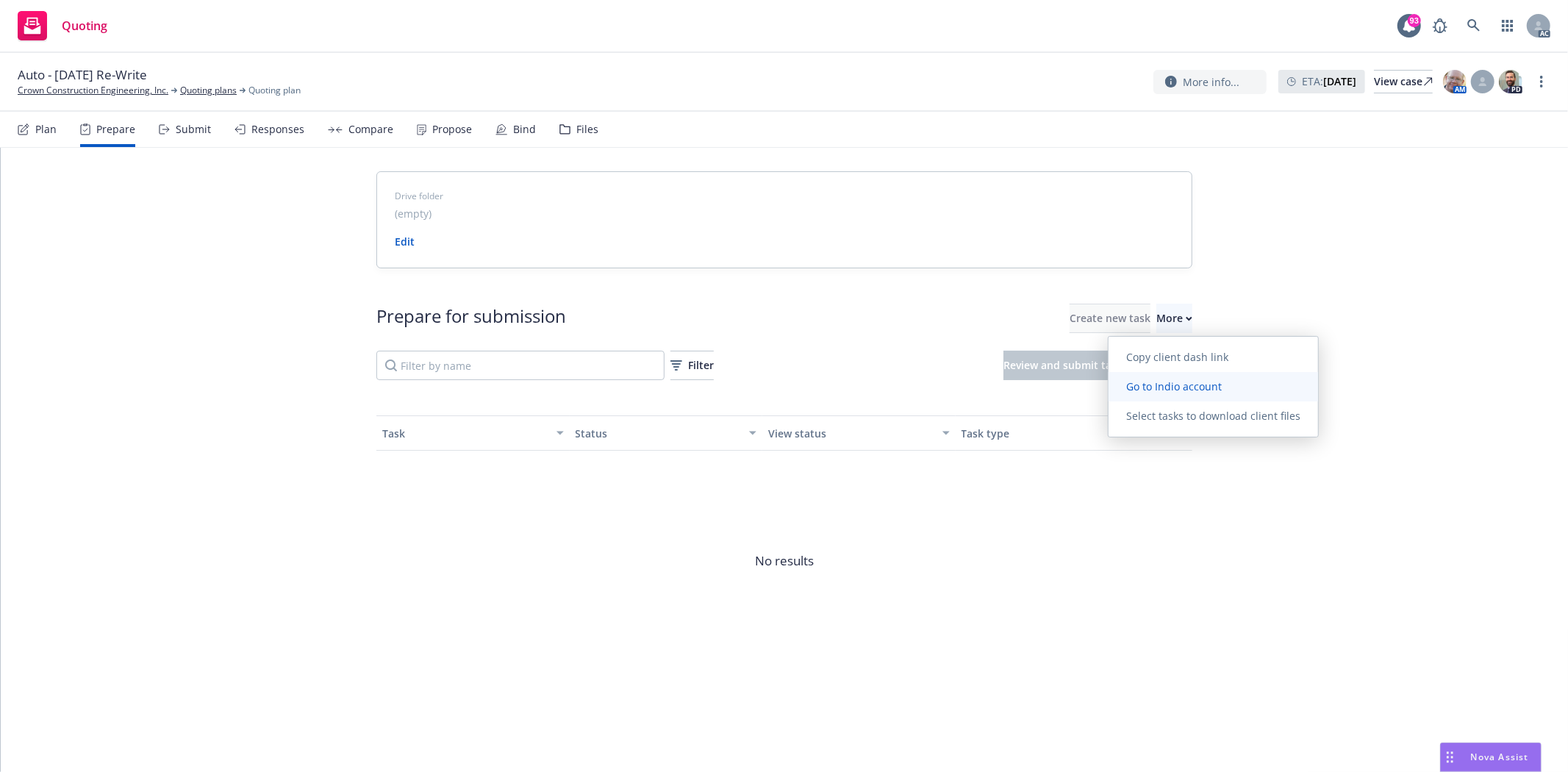
click at [1182, 385] on span "Go to Indio account" at bounding box center [1174, 386] width 131 height 14
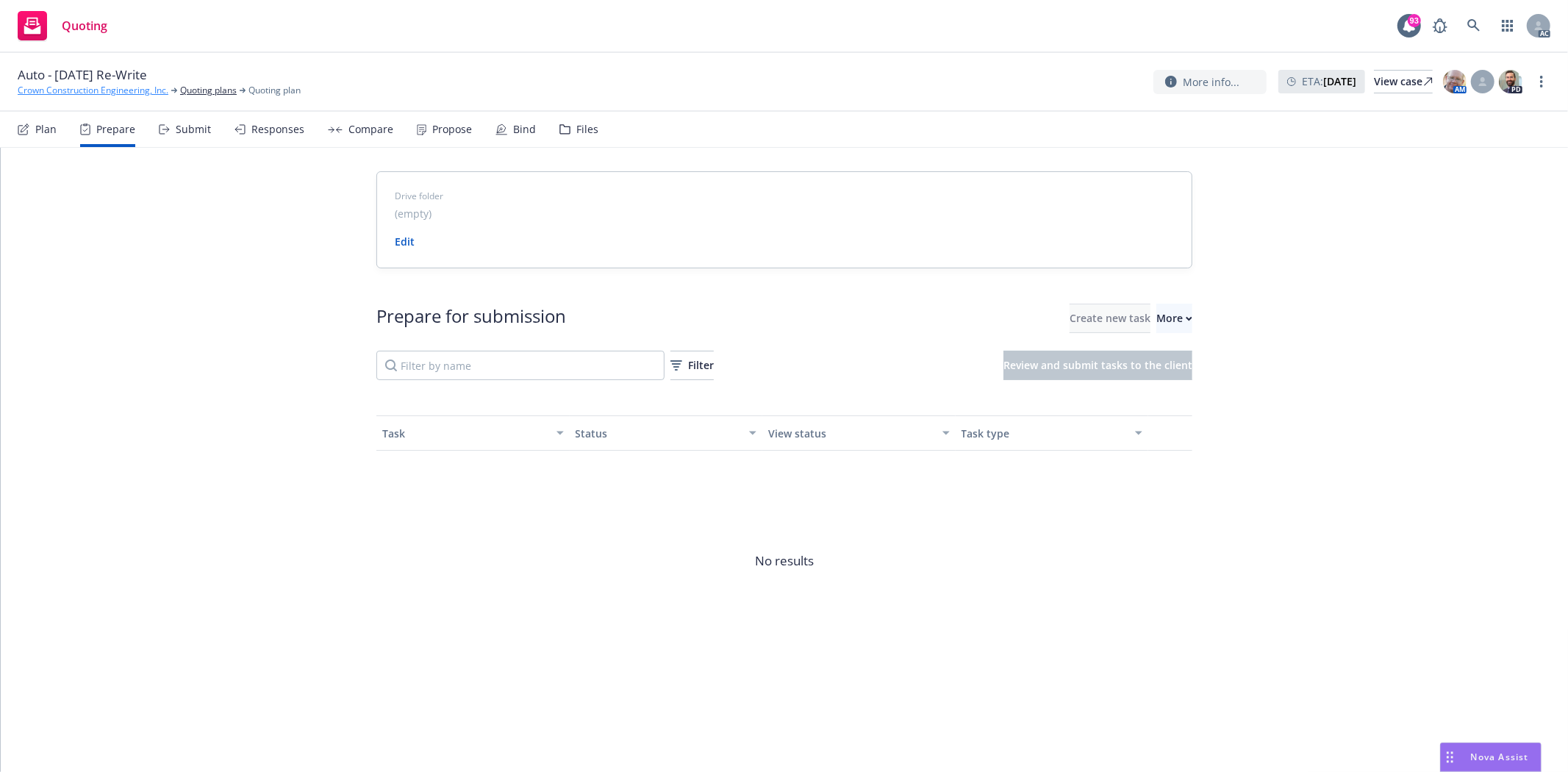
click at [80, 86] on link "Crown Construction Engineering, Inc." at bounding box center [93, 90] width 151 height 13
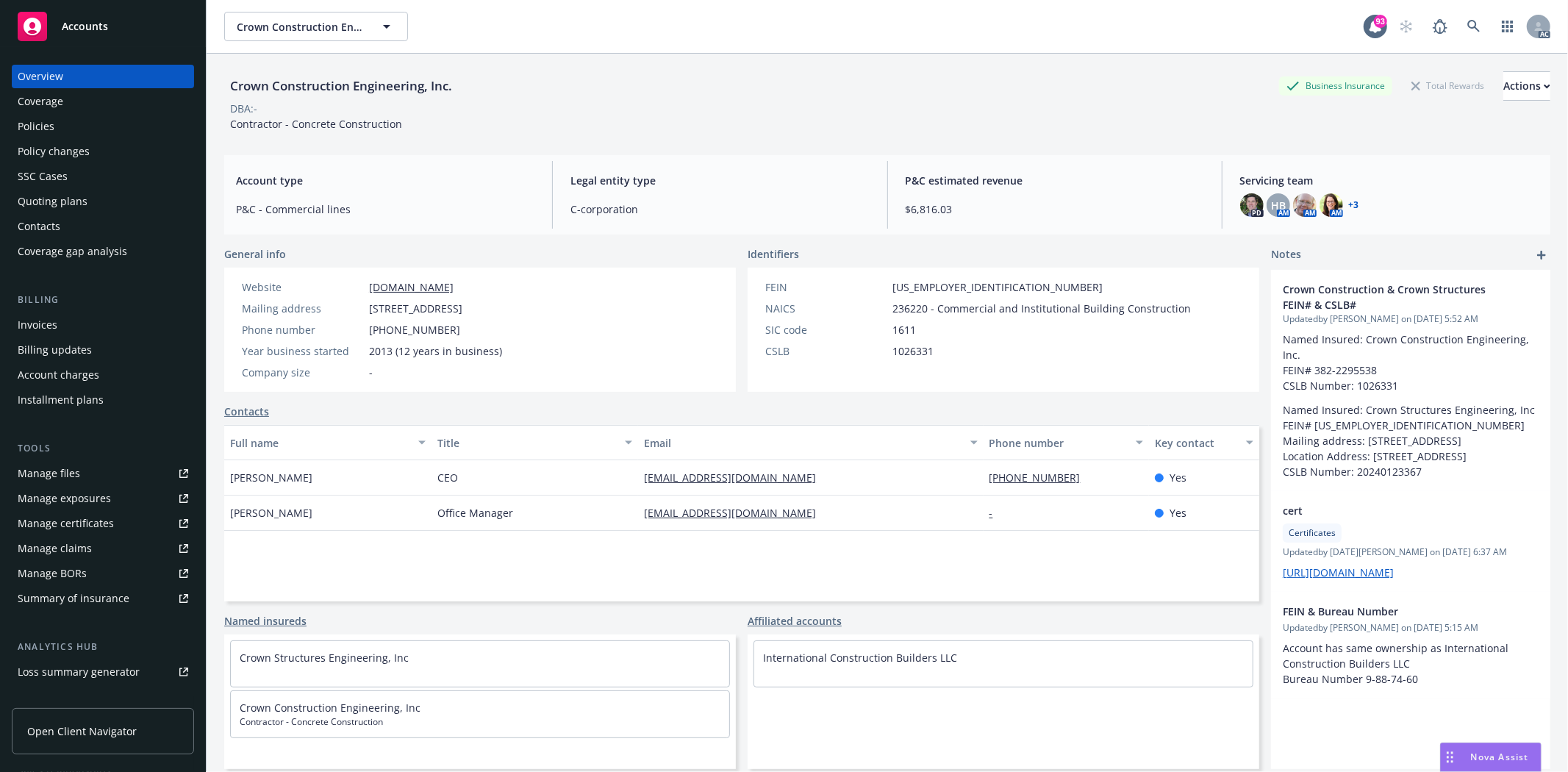
drag, startPoint x: 225, startPoint y: 473, endPoint x: 305, endPoint y: 473, distance: 80.0
click at [305, 473] on div "[PERSON_NAME]" at bounding box center [328, 478] width 208 height 35
copy span "[PERSON_NAME]"
drag, startPoint x: 226, startPoint y: 508, endPoint x: 313, endPoint y: 514, distance: 87.2
click at [313, 514] on div "Stephanie Stott" at bounding box center [328, 513] width 208 height 35
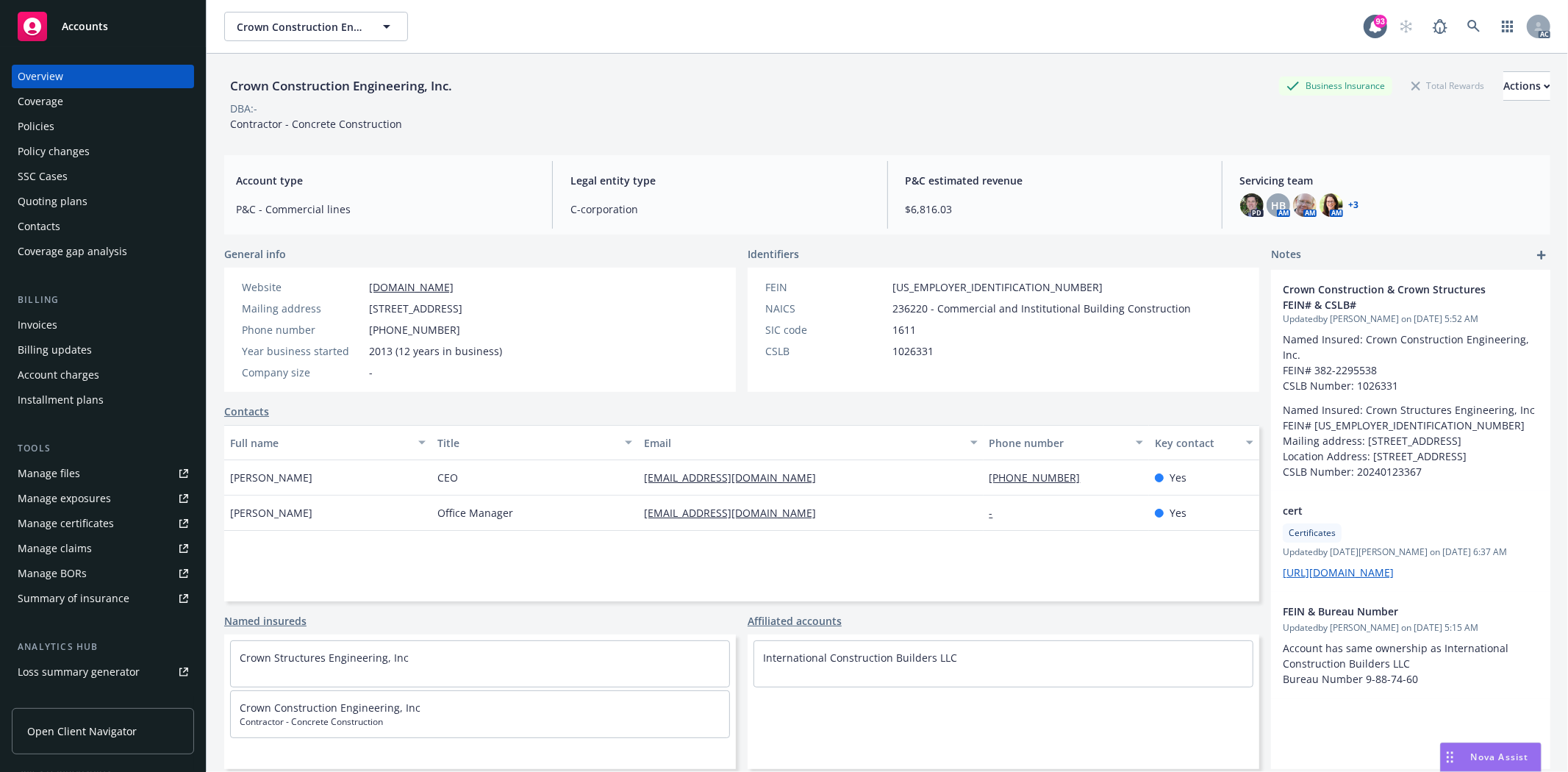
copy span "Stephanie Stott"
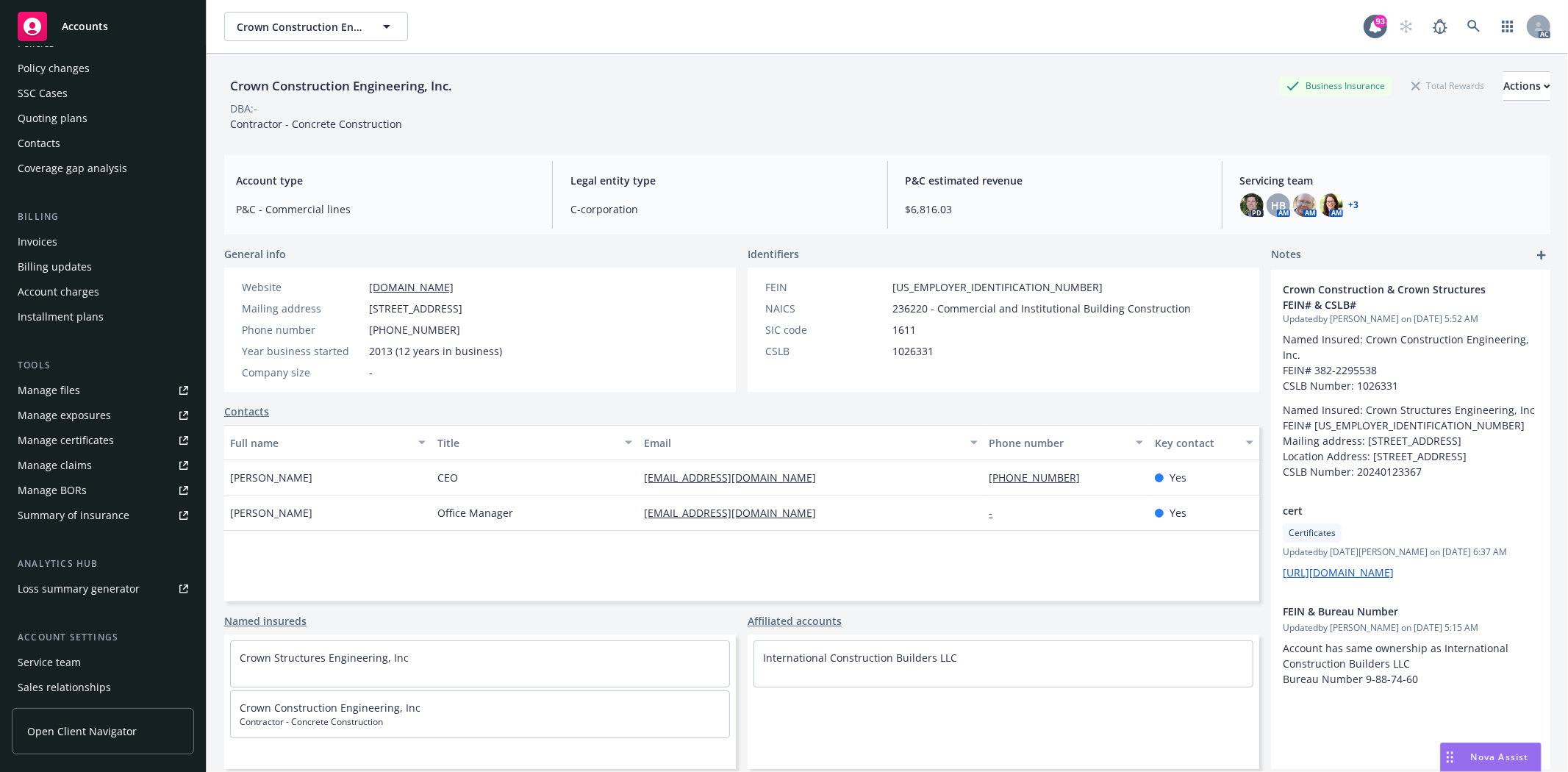
scroll to position [160, 0]
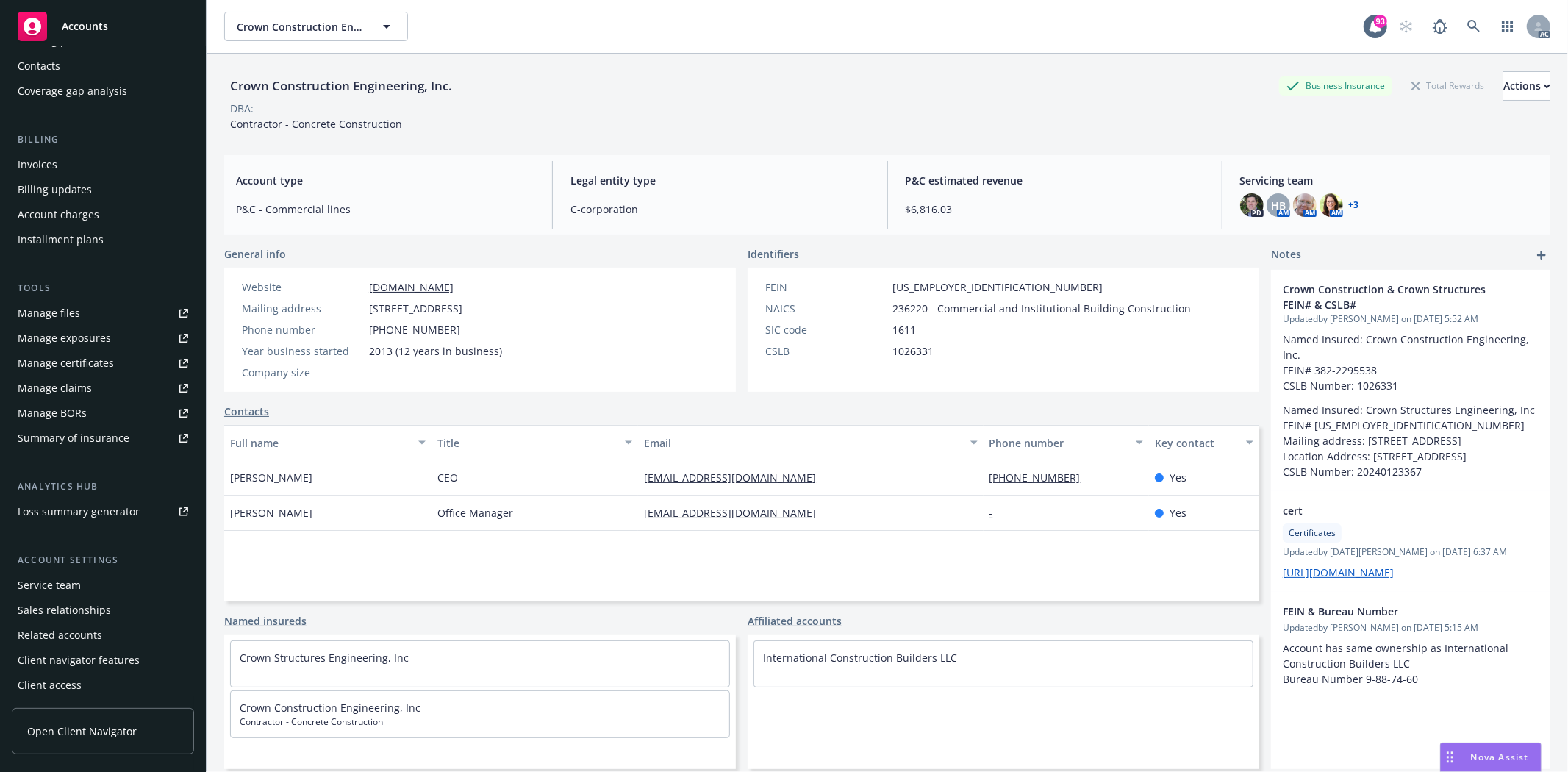
click at [49, 579] on div "Service team" at bounding box center [49, 585] width 64 height 24
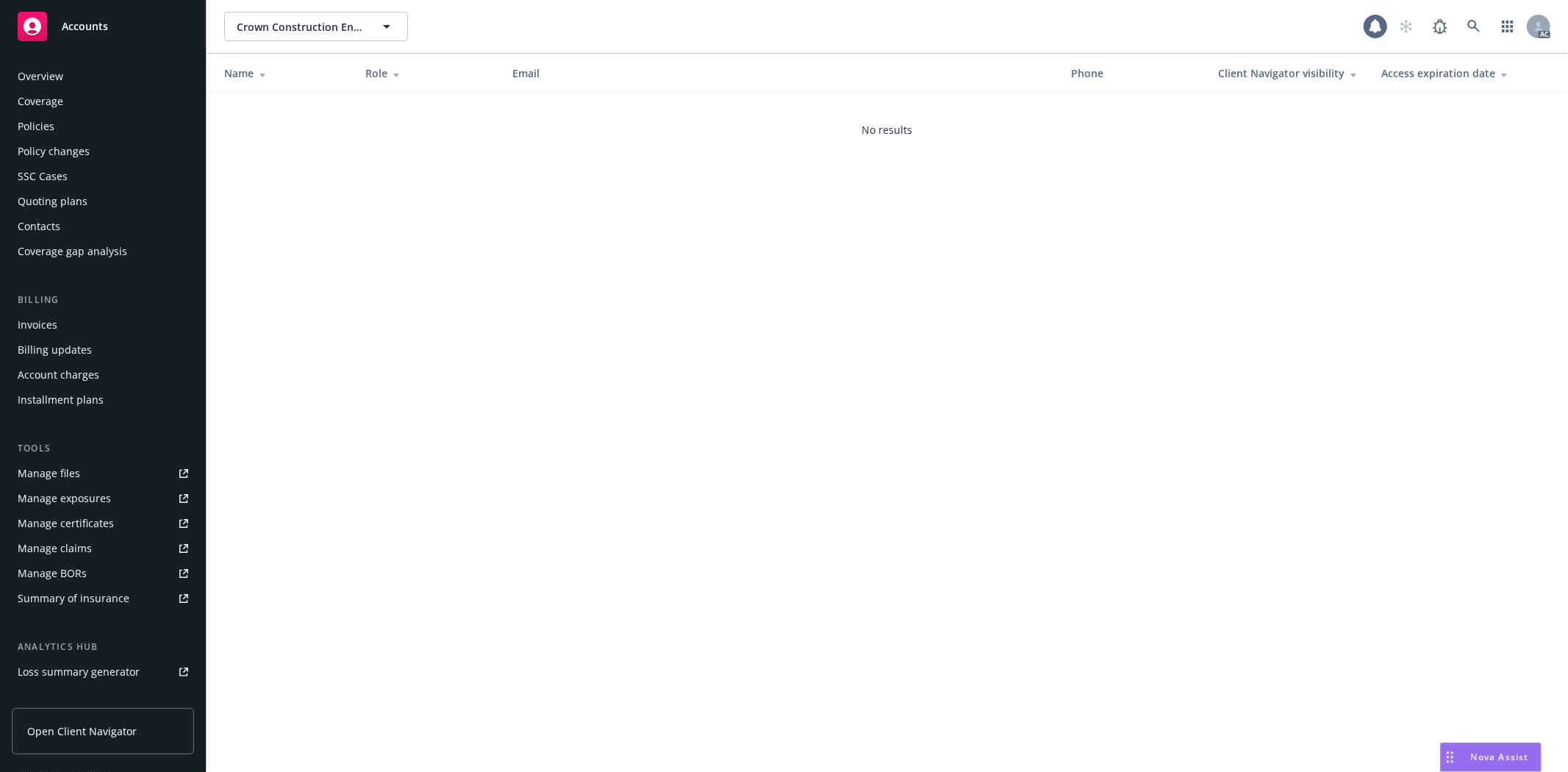
scroll to position [160, 0]
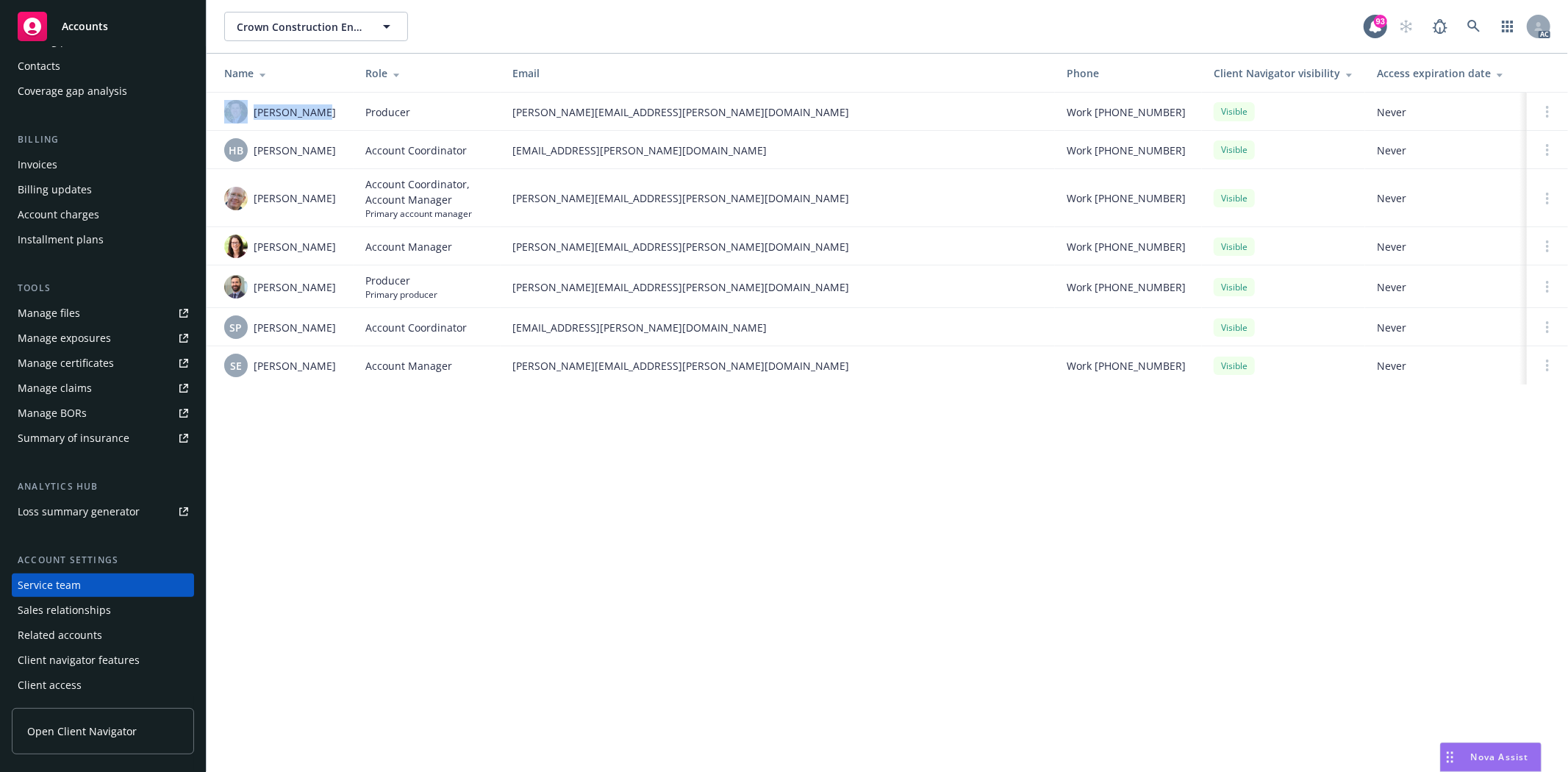
drag, startPoint x: 247, startPoint y: 114, endPoint x: 328, endPoint y: 111, distance: 81.1
click at [328, 111] on div "Bryan Martin" at bounding box center [283, 111] width 117 height 24
drag, startPoint x: 252, startPoint y: 148, endPoint x: 329, endPoint y: 151, distance: 77.1
click at [329, 151] on div "HB Halle Bautista" at bounding box center [283, 149] width 117 height 24
copy span "Halle Bautista"
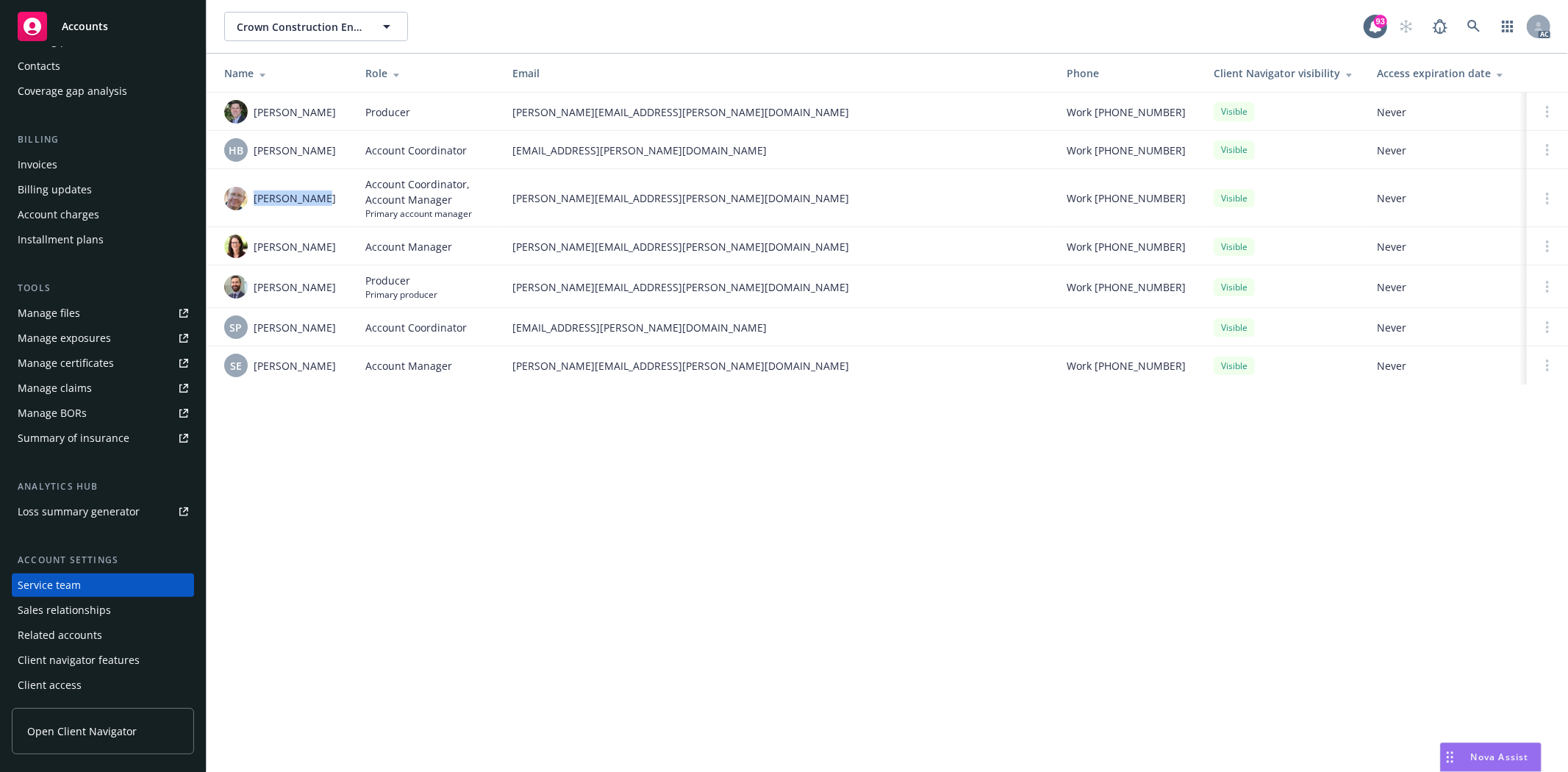
drag, startPoint x: 254, startPoint y: 201, endPoint x: 330, endPoint y: 202, distance: 76.0
click at [330, 202] on div "James Seagle" at bounding box center [283, 198] width 117 height 24
copy span "James Seagle"
click at [274, 261] on td "Jean Neu" at bounding box center [280, 246] width 147 height 38
drag, startPoint x: 250, startPoint y: 252, endPoint x: 299, endPoint y: 243, distance: 49.8
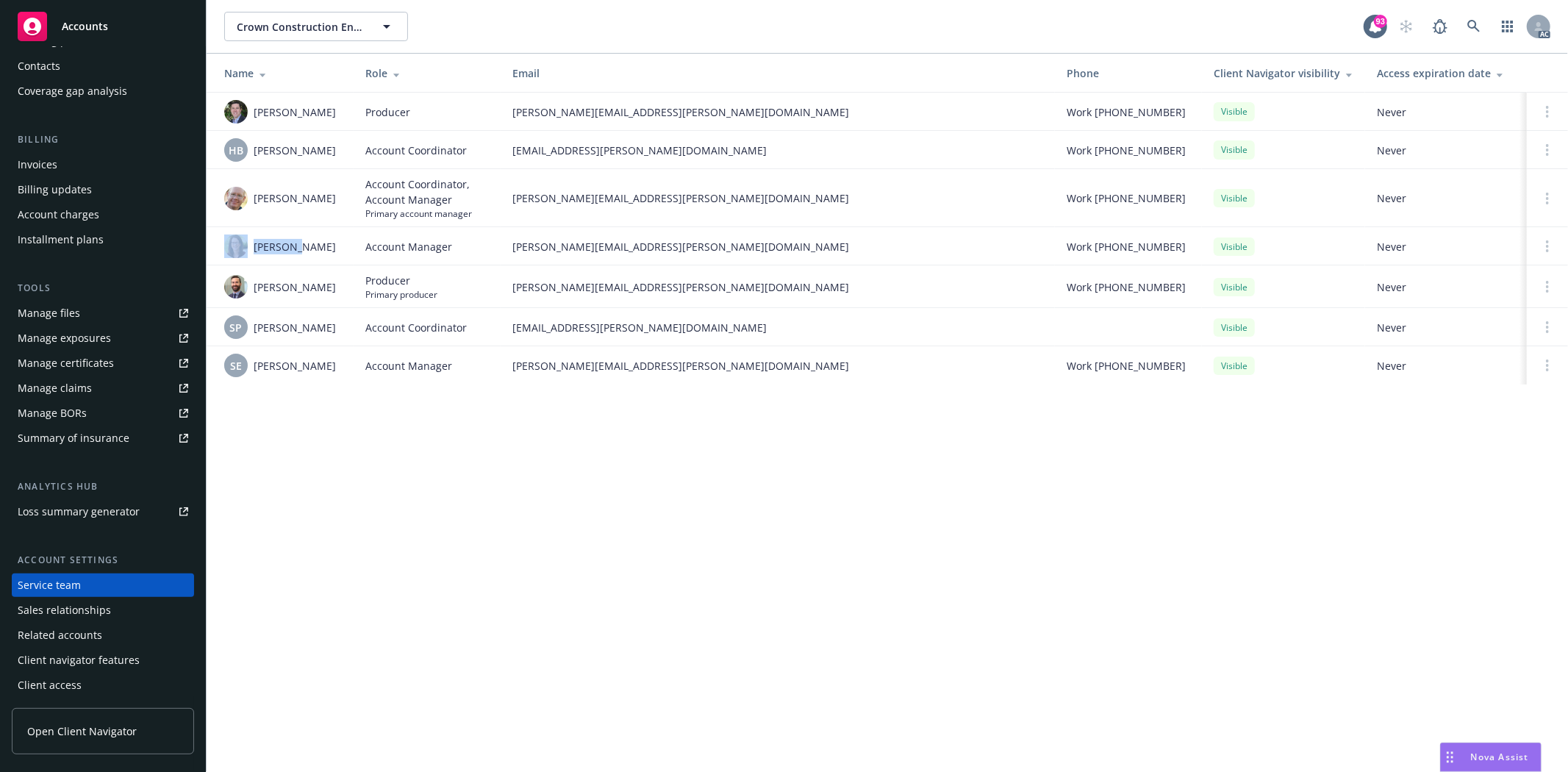
click at [299, 243] on div "Jean Neu" at bounding box center [283, 246] width 117 height 24
copy div "Jean Neu"
drag, startPoint x: 254, startPoint y: 330, endPoint x: 339, endPoint y: 330, distance: 85.0
click at [339, 330] on div "SP Salvador Pizzo" at bounding box center [283, 327] width 117 height 24
copy span "Salvador Pizzo"
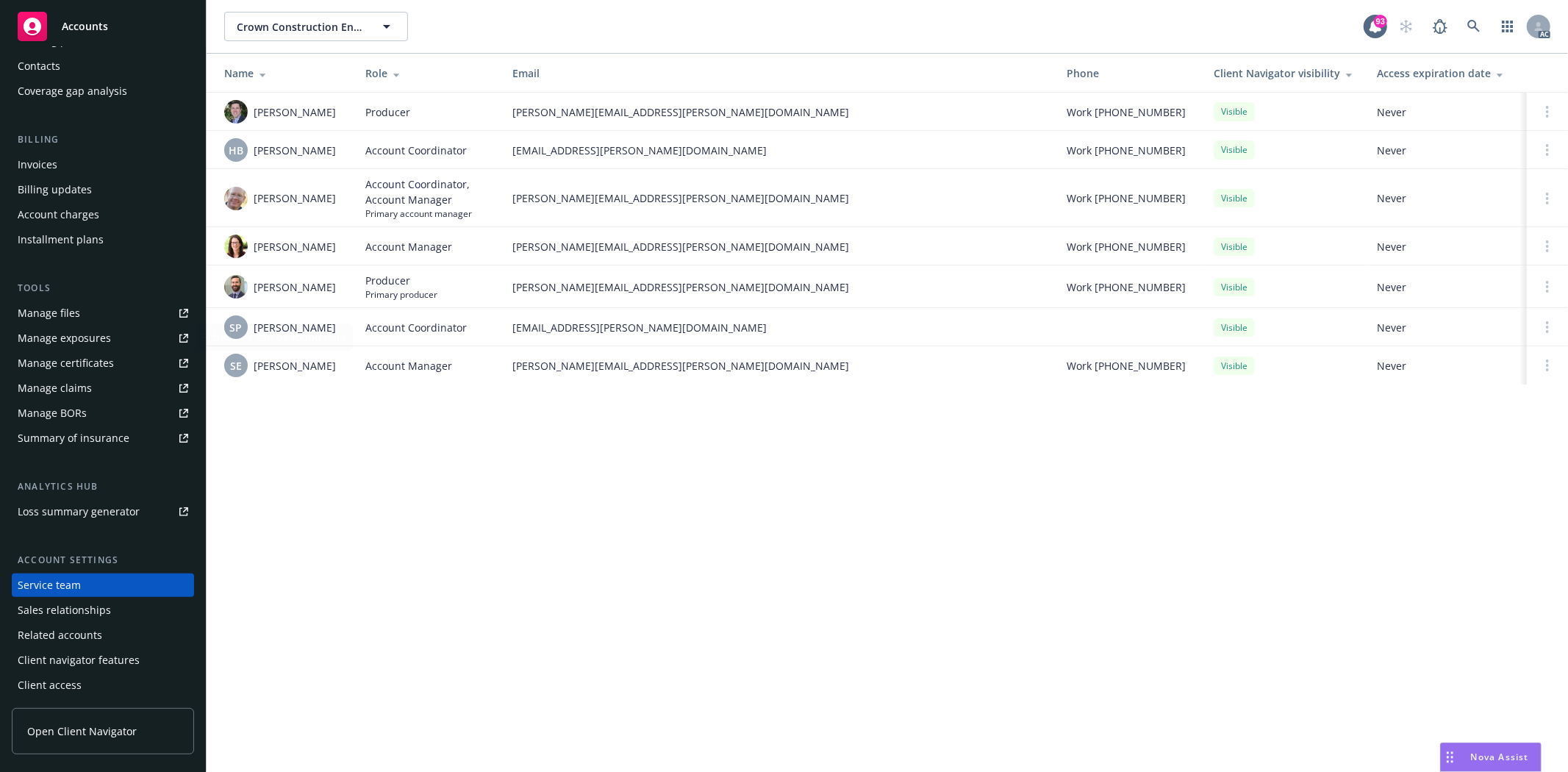
drag, startPoint x: 173, startPoint y: 331, endPoint x: 269, endPoint y: 344, distance: 96.9
drag, startPoint x: 246, startPoint y: 365, endPoint x: 320, endPoint y: 369, distance: 74.1
click at [320, 369] on div "SE Susan Exline" at bounding box center [283, 365] width 117 height 24
copy div "Susan Exline"
drag, startPoint x: 251, startPoint y: 254, endPoint x: 297, endPoint y: 252, distance: 46.0
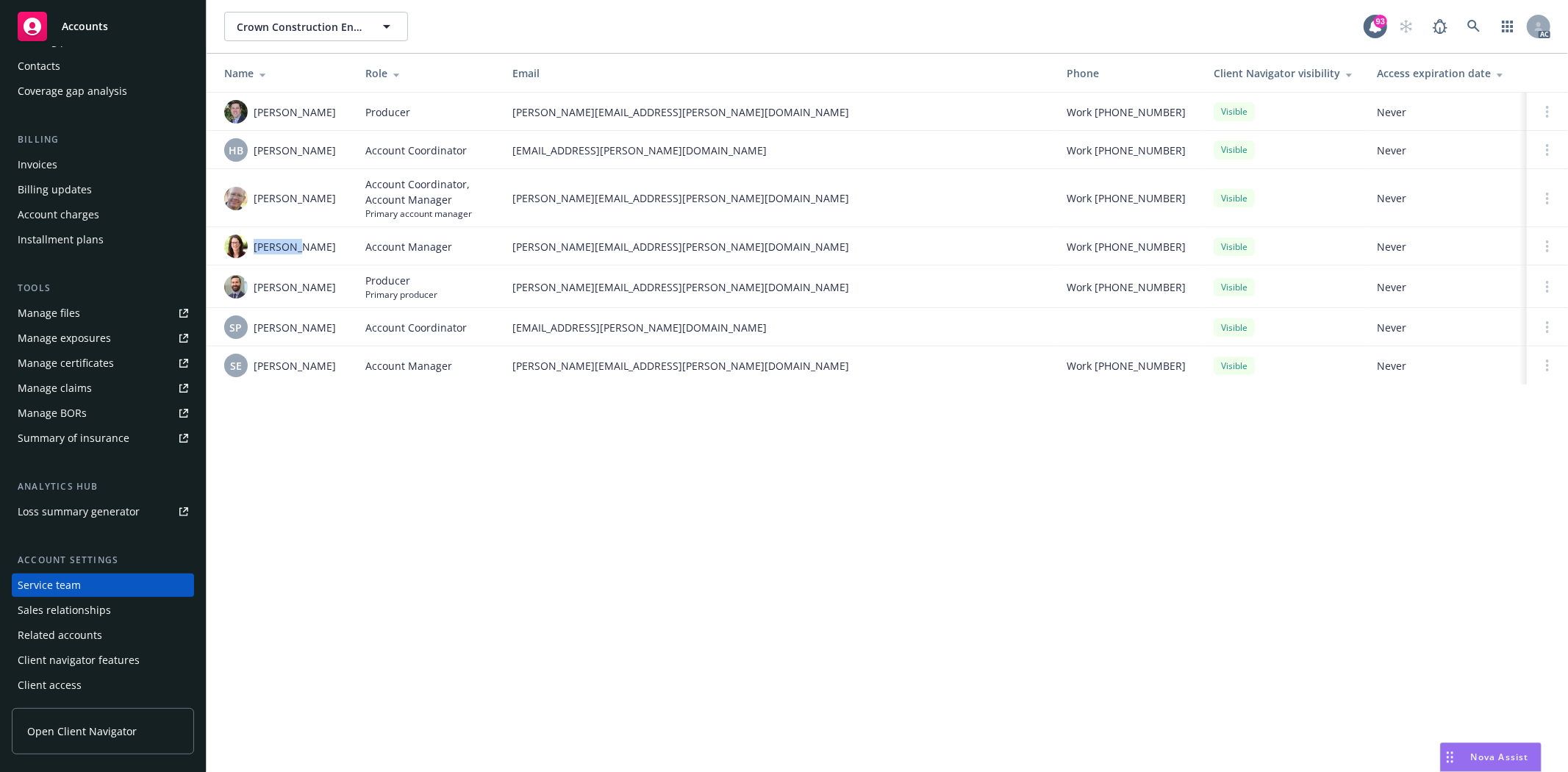
click at [297, 252] on div "Jean Neu" at bounding box center [283, 246] width 117 height 24
copy span "Jean Neu"
click at [284, 164] on td "HB Halle Bautista" at bounding box center [280, 149] width 147 height 38
drag, startPoint x: 276, startPoint y: 250, endPoint x: 310, endPoint y: 248, distance: 34.1
click at [310, 248] on div "Jean Neu" at bounding box center [283, 246] width 117 height 24
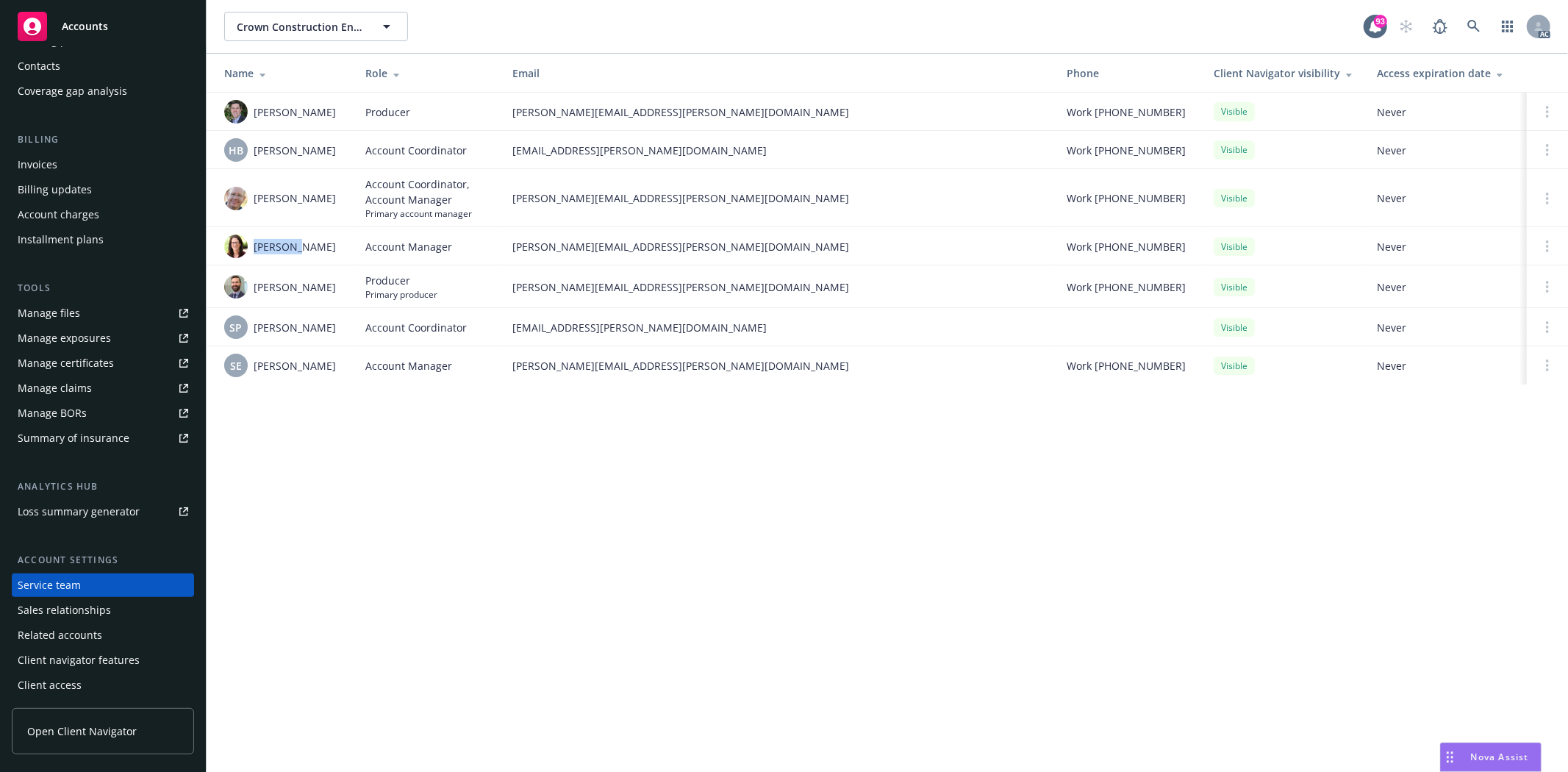
copy span "Jean Neu"
click at [284, 252] on span "Jean Neu" at bounding box center [294, 246] width 82 height 15
drag, startPoint x: 252, startPoint y: 247, endPoint x: 273, endPoint y: 247, distance: 21.0
click at [273, 247] on div "Jean Neu" at bounding box center [283, 246] width 117 height 24
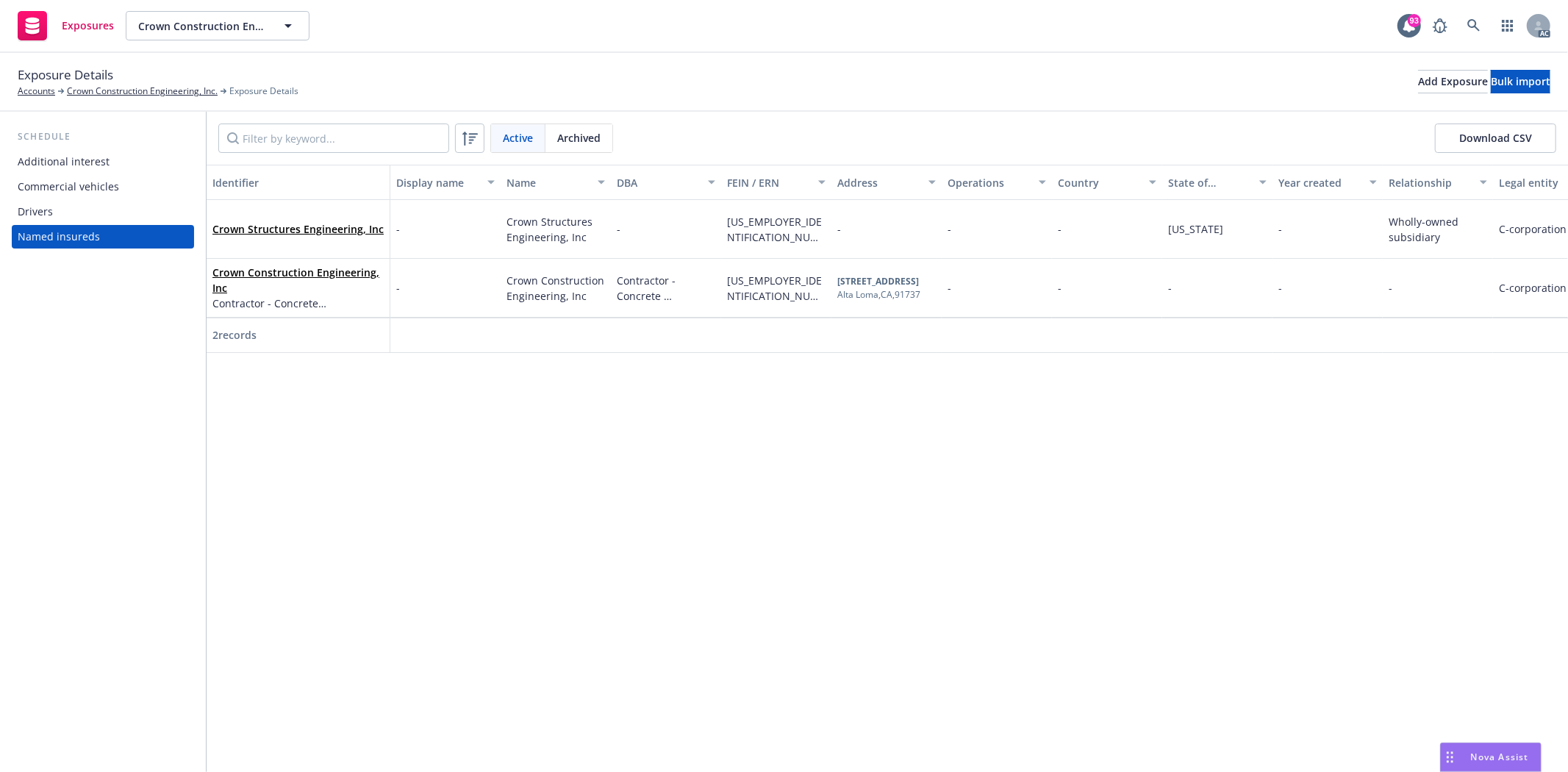
click at [127, 203] on div "Drivers" at bounding box center [102, 211] width 170 height 24
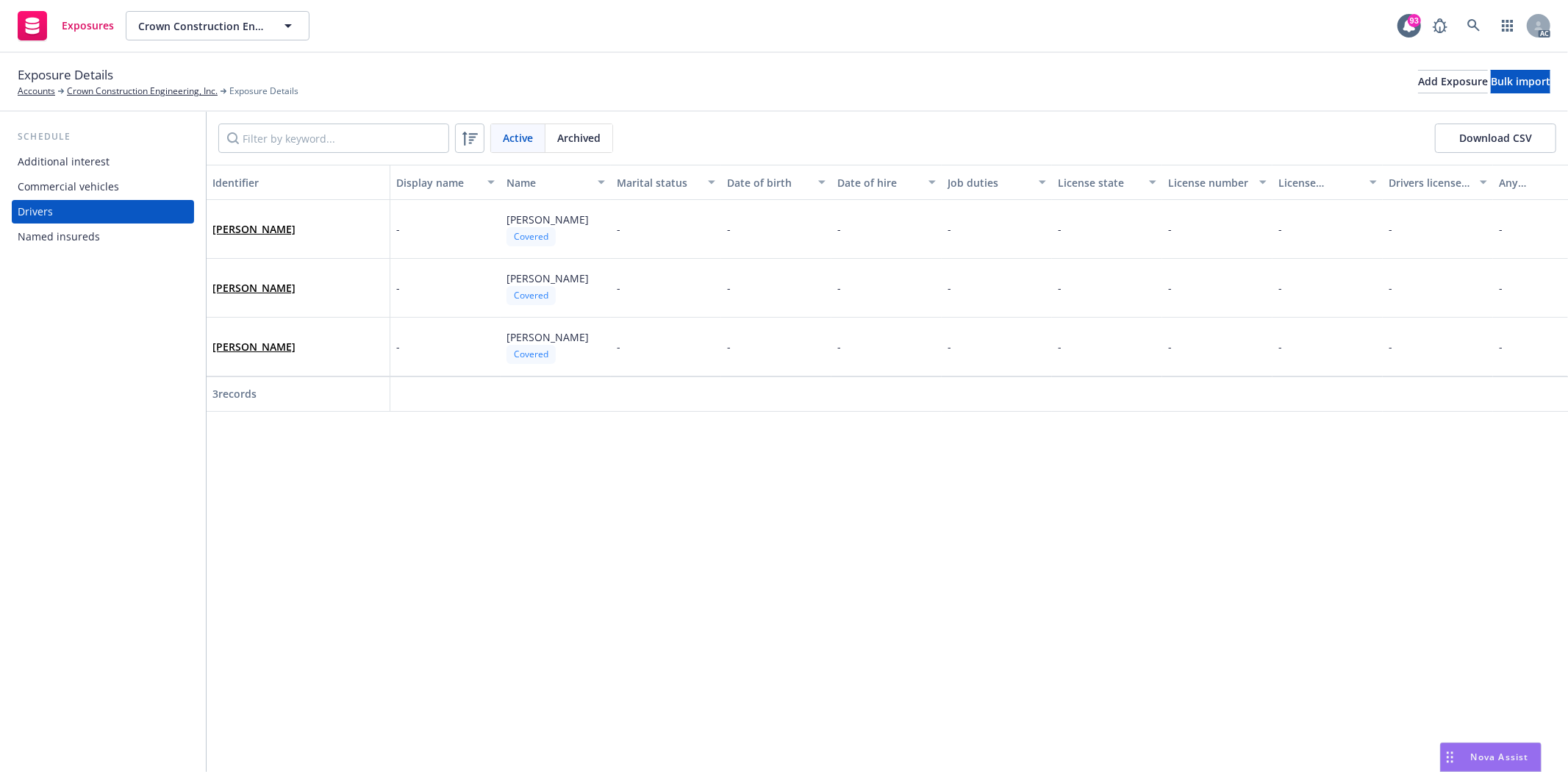
click at [138, 178] on div "Commercial vehicles" at bounding box center [102, 186] width 170 height 24
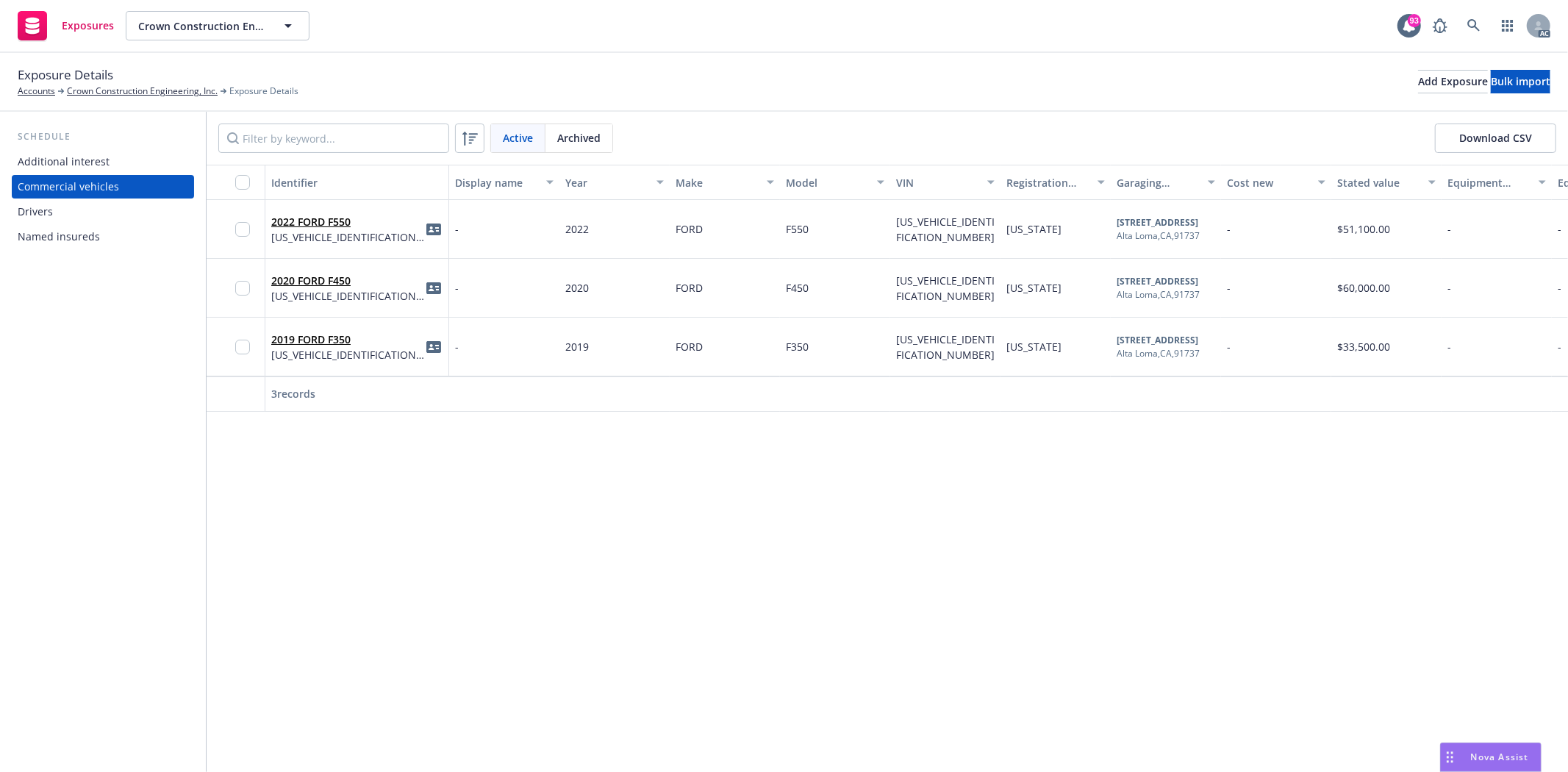
click at [59, 153] on div "Additional interest" at bounding box center [64, 162] width 92 height 24
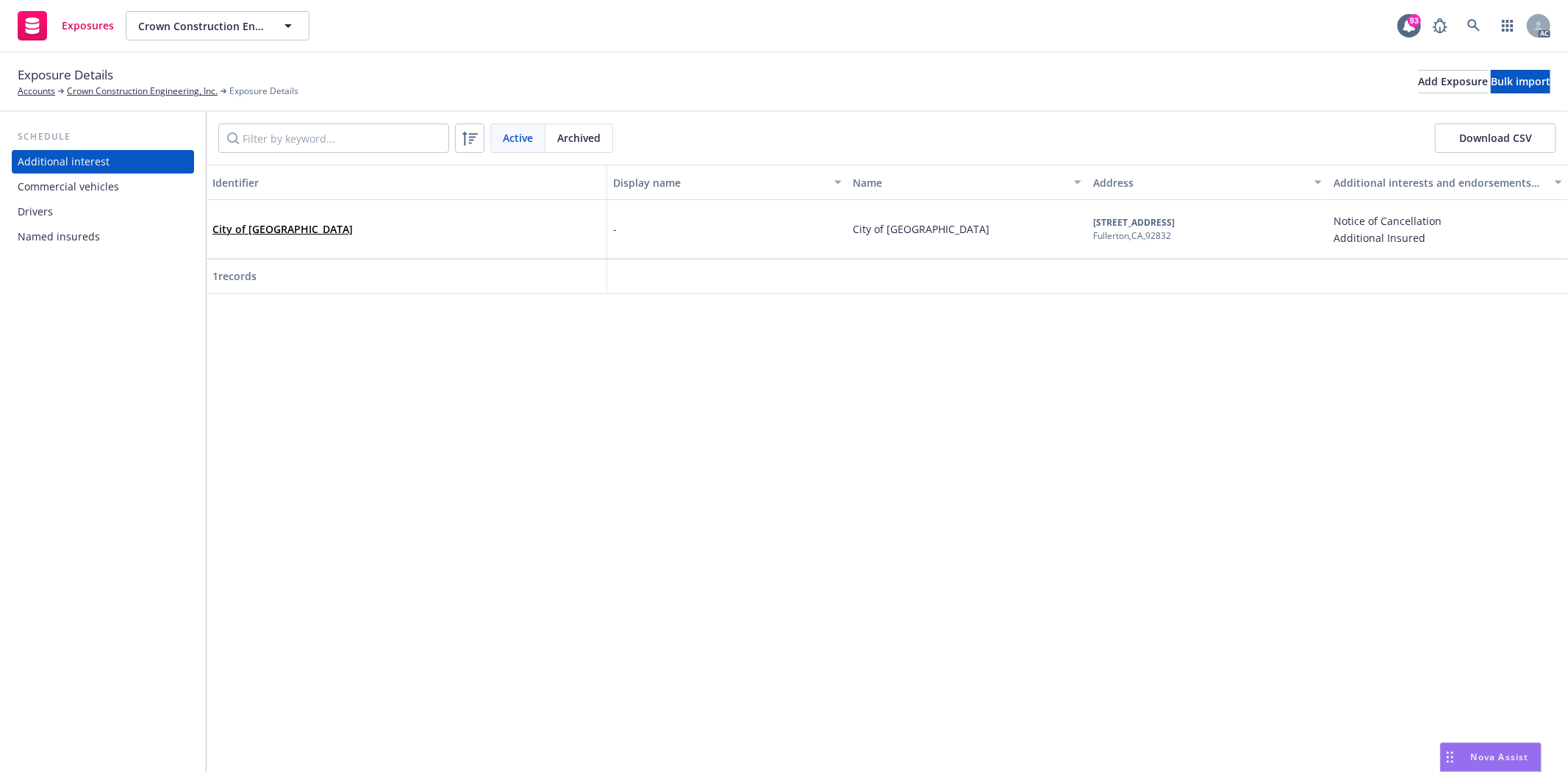
click at [126, 225] on div "Named insureds" at bounding box center [102, 237] width 170 height 24
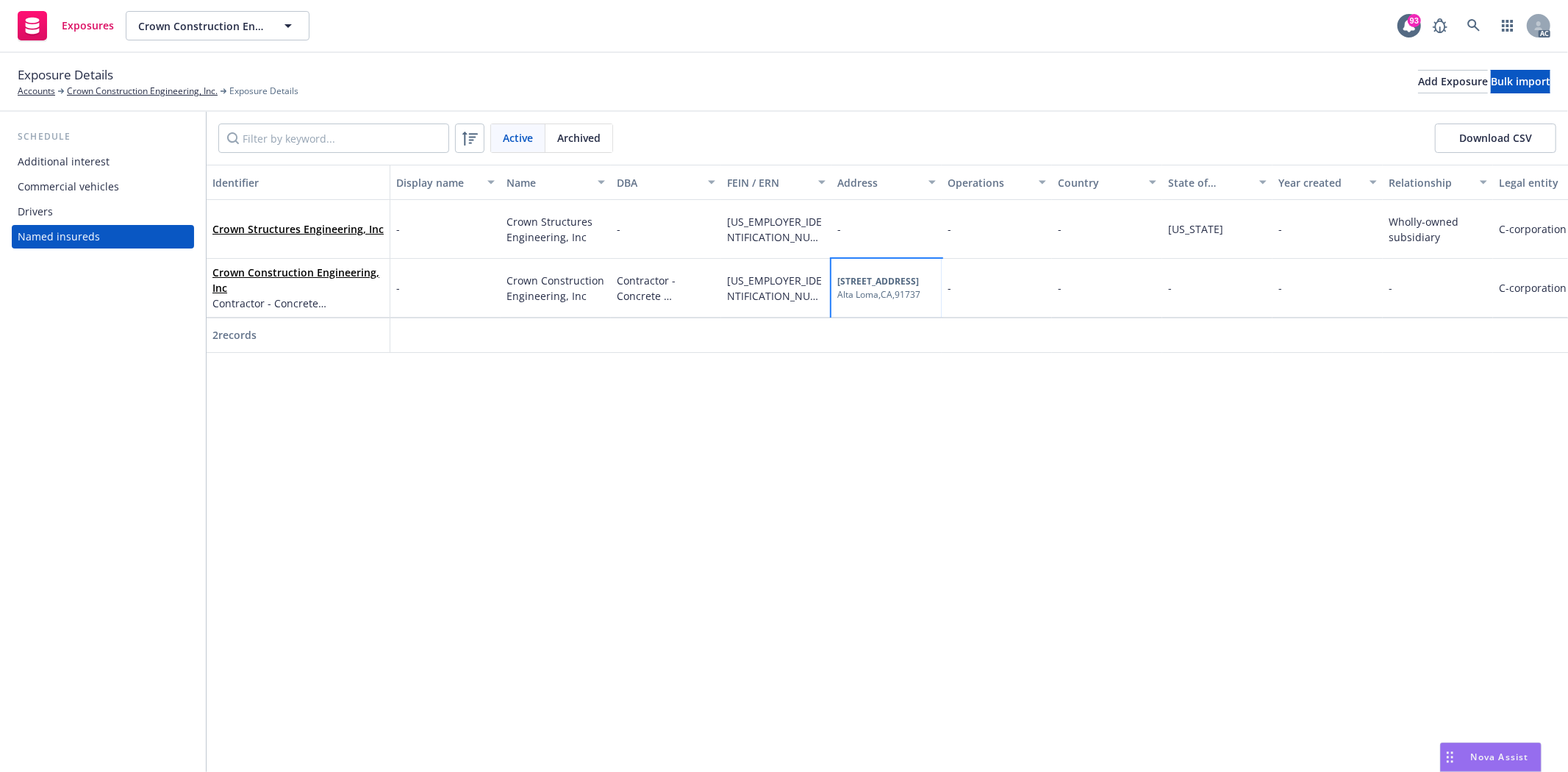
click at [837, 282] on b "[STREET_ADDRESS]" at bounding box center [878, 281] width 81 height 12
click at [885, 284] on b "[STREET_ADDRESS]" at bounding box center [878, 281] width 81 height 12
click at [140, 155] on div "Additional interest" at bounding box center [102, 162] width 170 height 24
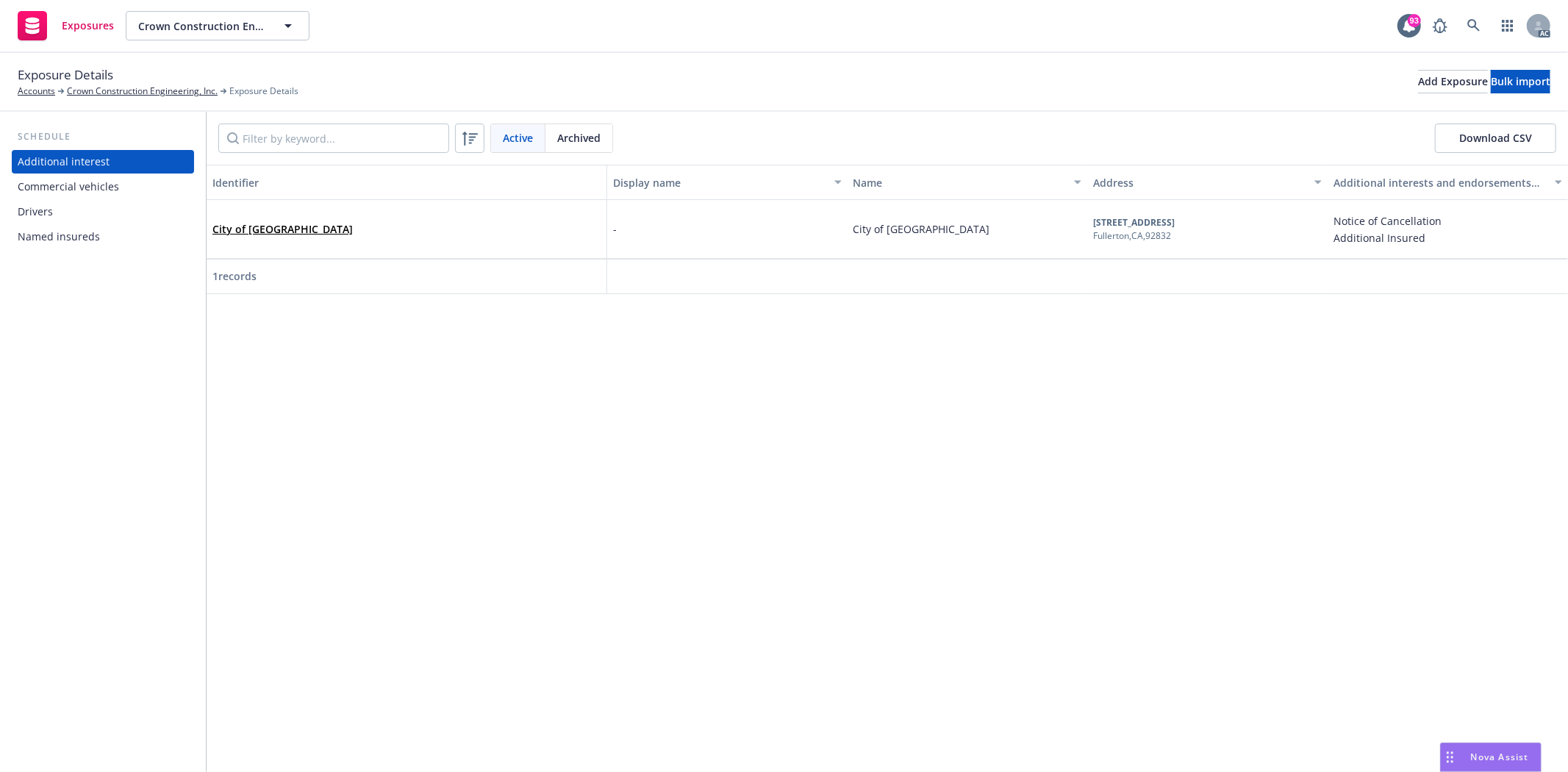
click at [94, 203] on div "Drivers" at bounding box center [102, 211] width 170 height 24
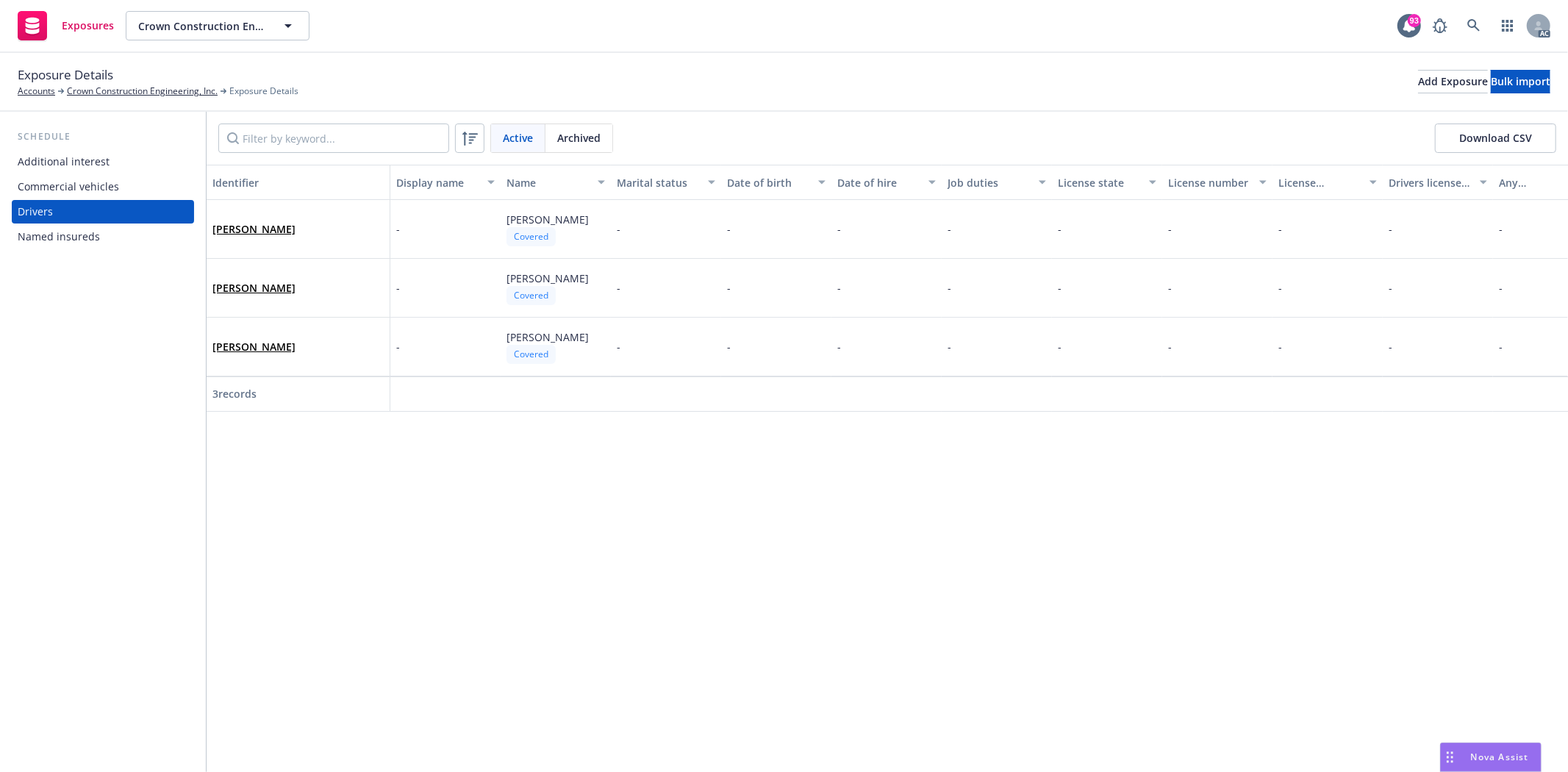
click at [116, 175] on div "Commercial vehicles" at bounding box center [102, 186] width 170 height 24
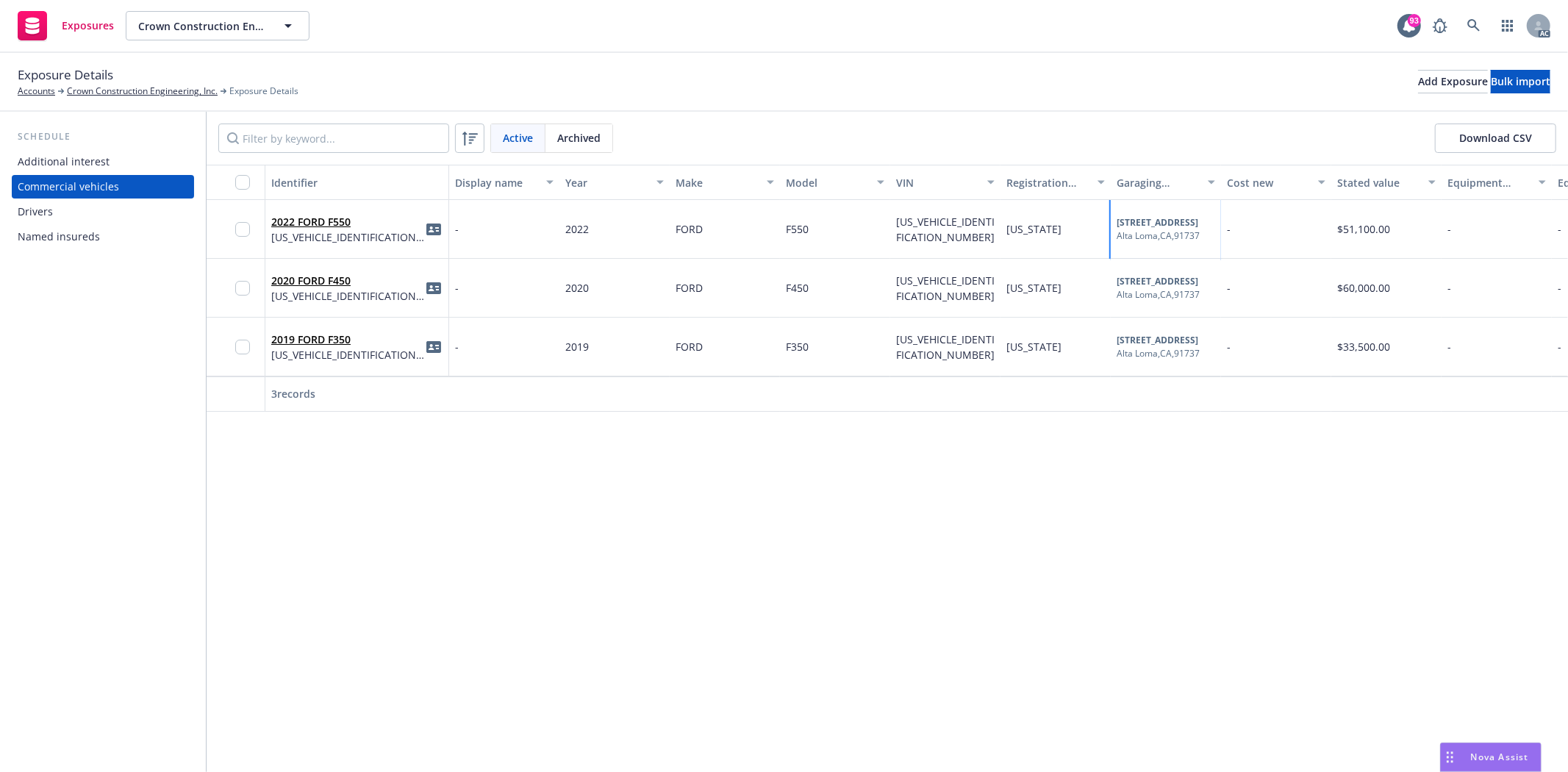
click at [1193, 213] on div "[STREET_ADDRESS]" at bounding box center [1165, 229] width 110 height 59
drag, startPoint x: 1177, startPoint y: 223, endPoint x: 1152, endPoint y: 213, distance: 26.9
click at [1152, 213] on div "[STREET_ADDRESS]" at bounding box center [1165, 229] width 110 height 59
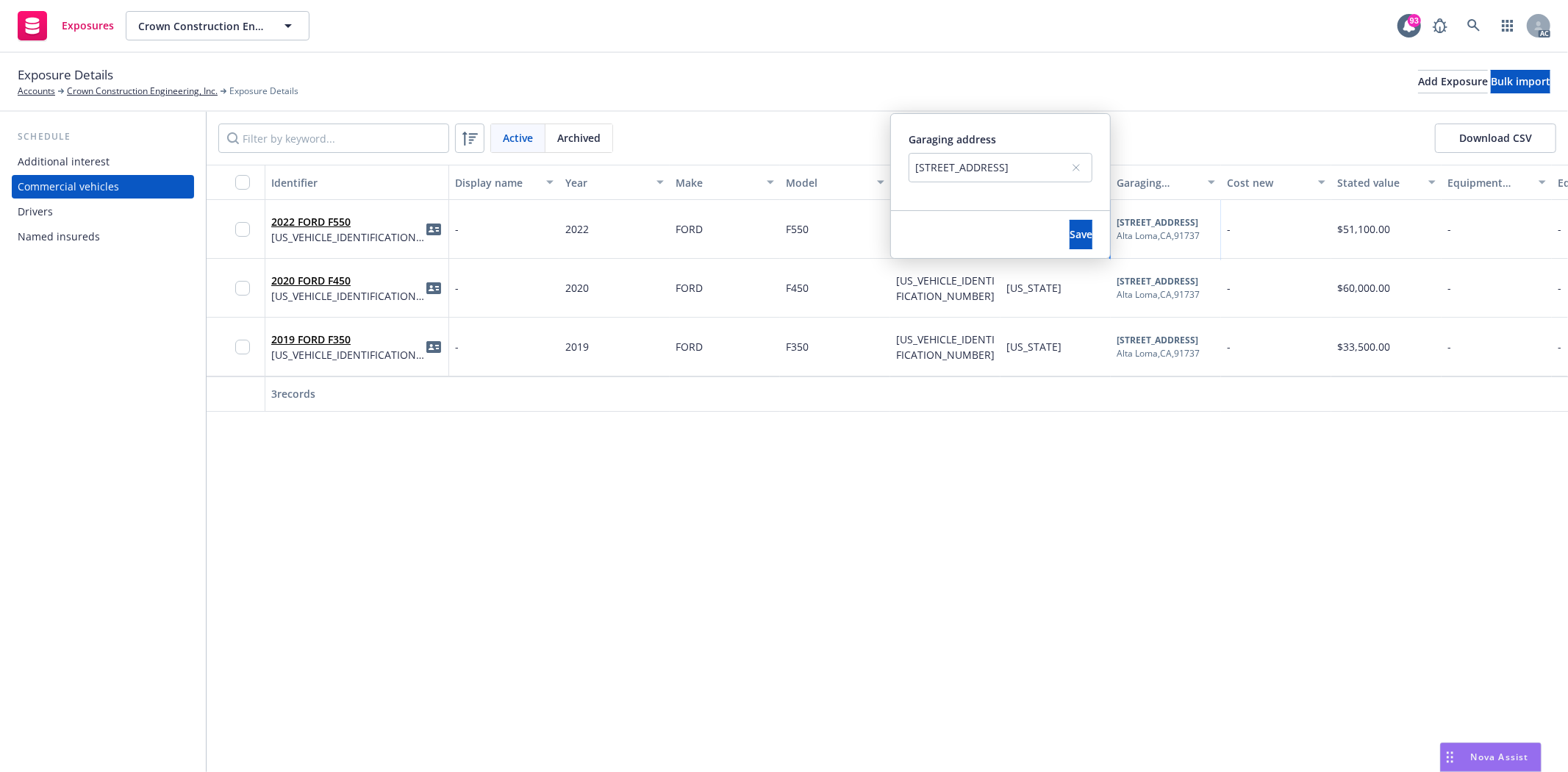
click at [954, 167] on div "[STREET_ADDRESS]" at bounding box center [993, 167] width 155 height 15
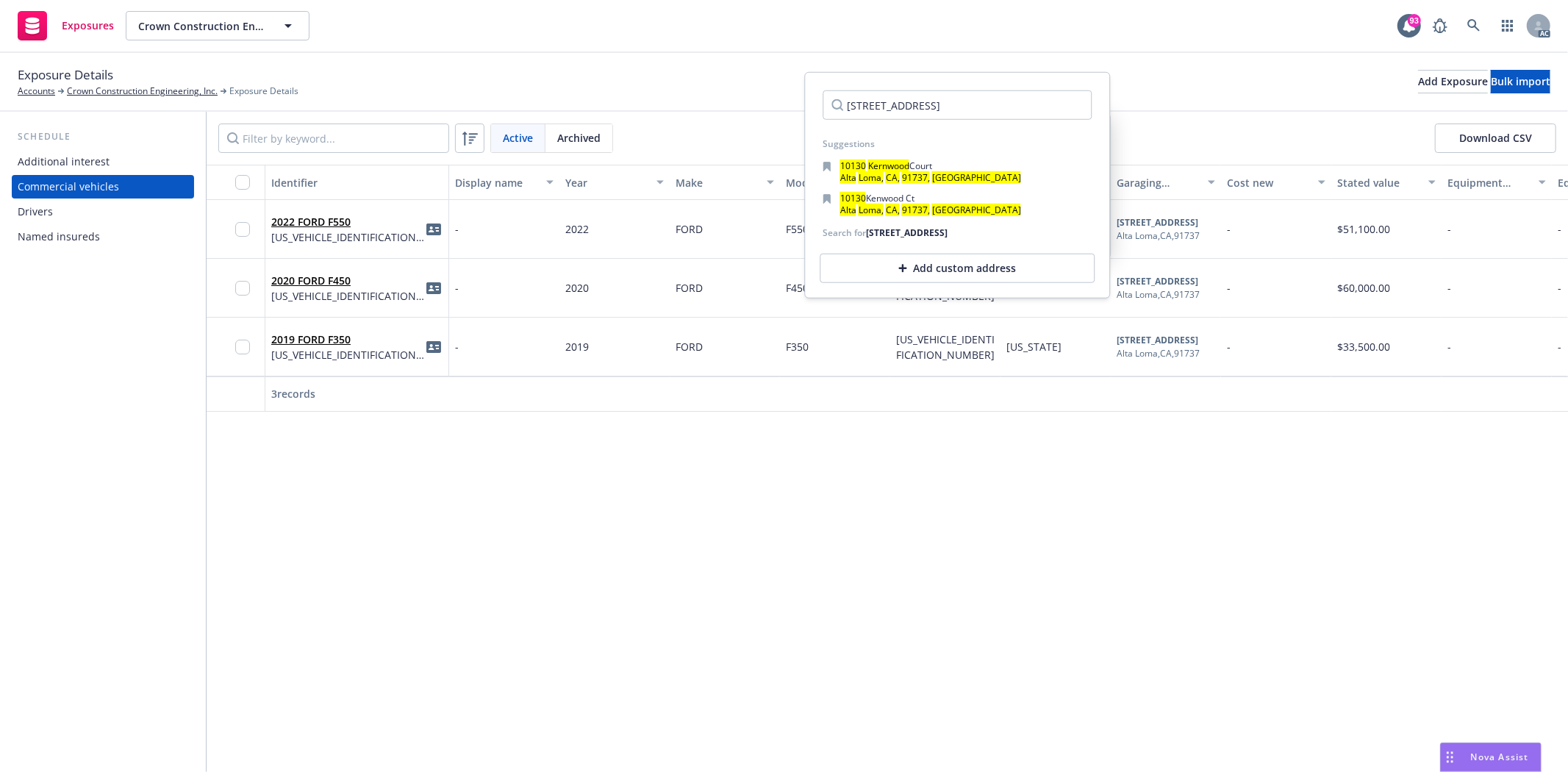
click at [997, 107] on input "[STREET_ADDRESS]" at bounding box center [957, 104] width 269 height 29
drag, startPoint x: 964, startPoint y: 104, endPoint x: 1011, endPoint y: 105, distance: 47.0
click at [1011, 105] on input "[STREET_ADDRESS]" at bounding box center [957, 104] width 269 height 29
click at [1034, 107] on input "[STREET_ADDRESS]" at bounding box center [957, 104] width 269 height 29
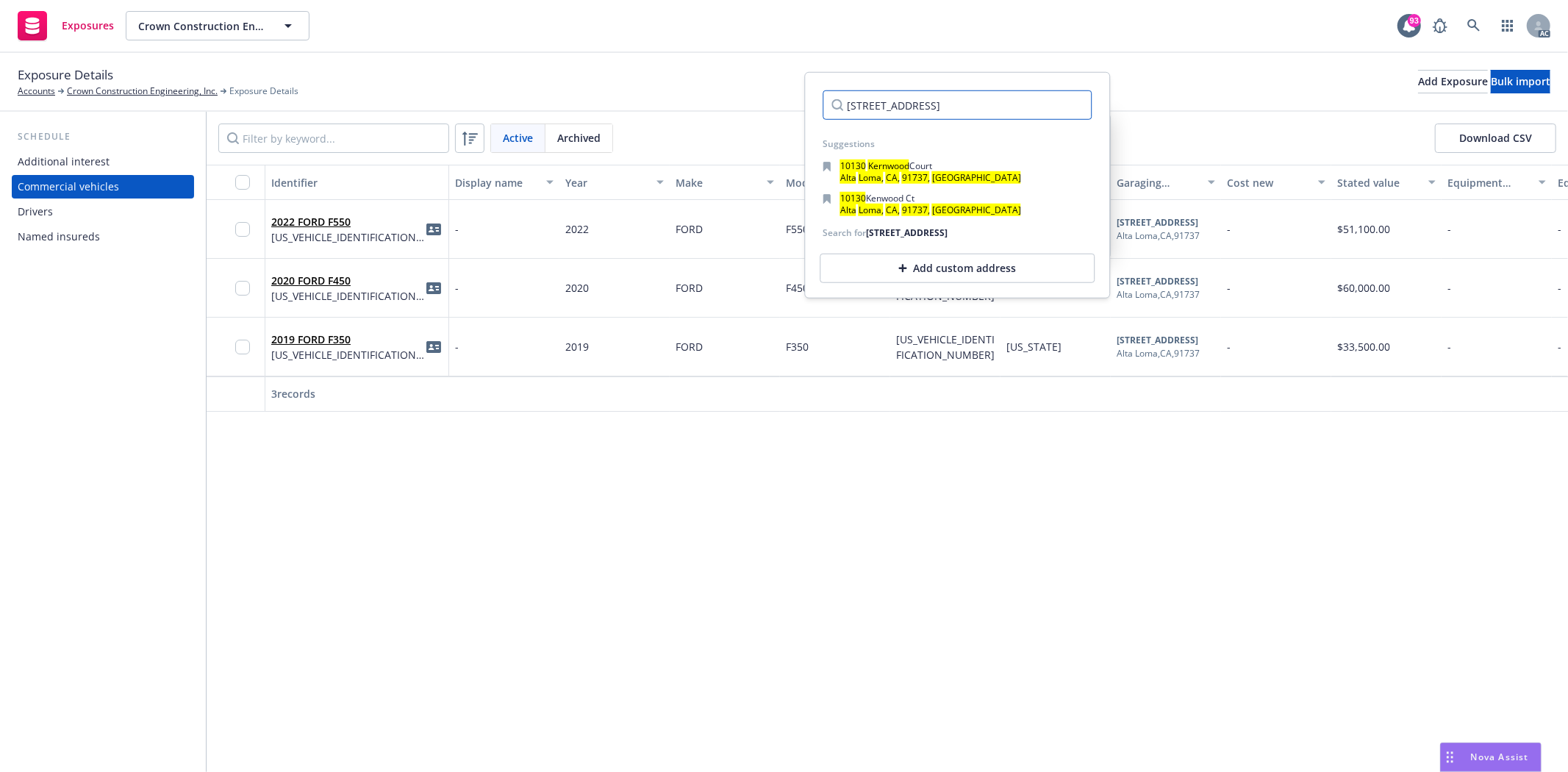
drag, startPoint x: 1034, startPoint y: 107, endPoint x: 1188, endPoint y: 107, distance: 154.0
click at [1188, 107] on body "Exposures Crown Construction Engineering, Inc. Crown Construction Engineering, …" at bounding box center [784, 386] width 1568 height 772
click at [1019, 102] on input "[STREET_ADDRESS]" at bounding box center [957, 104] width 269 height 29
drag, startPoint x: 1031, startPoint y: 104, endPoint x: 1007, endPoint y: 102, distance: 24.1
click at [1007, 102] on input "[STREET_ADDRESS]" at bounding box center [957, 104] width 269 height 29
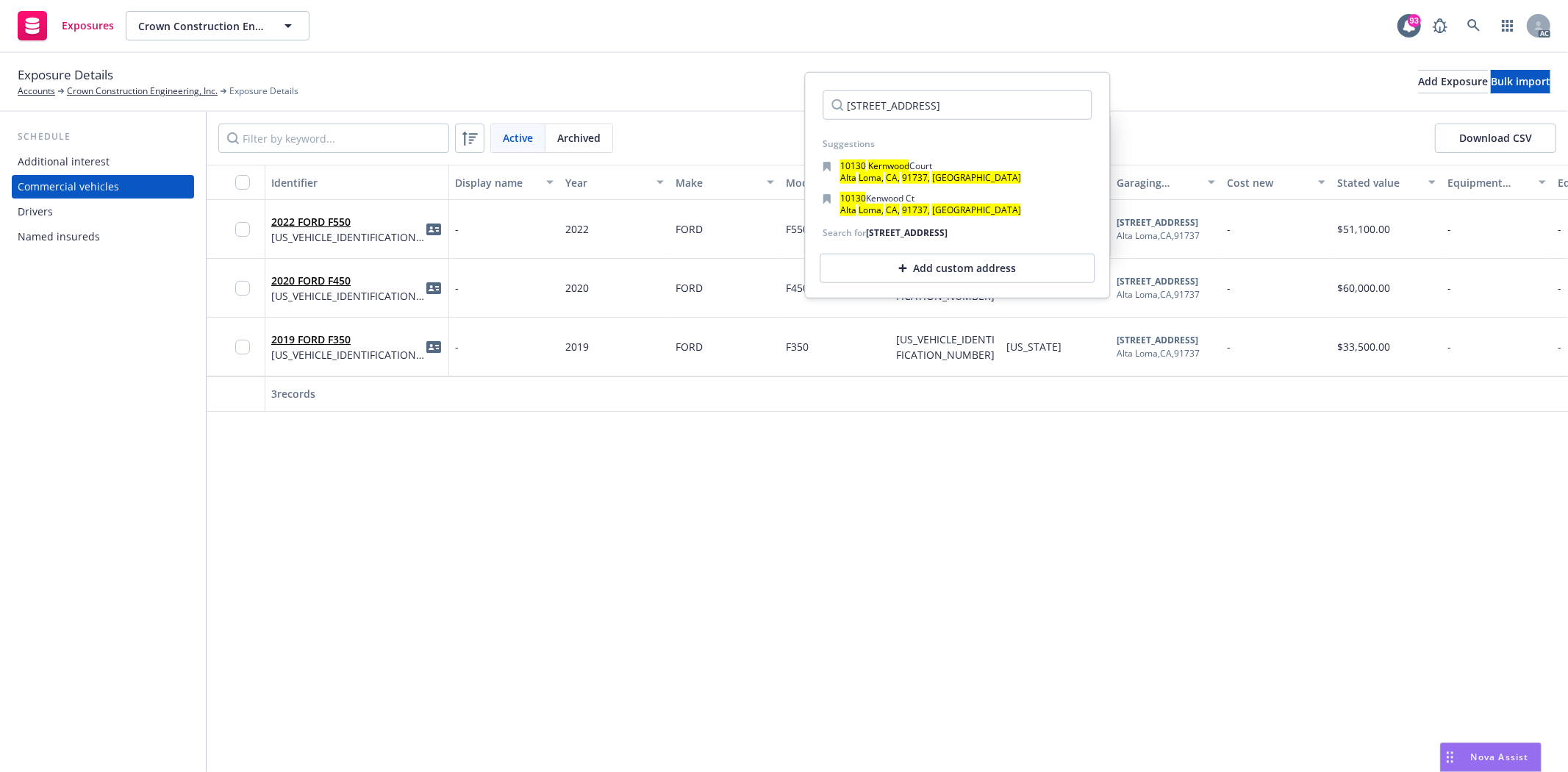
click at [1233, 532] on div "Identifier Display name Year Make Model VIN Registration state Garaging address…" at bounding box center [887, 467] width 1361 height 607
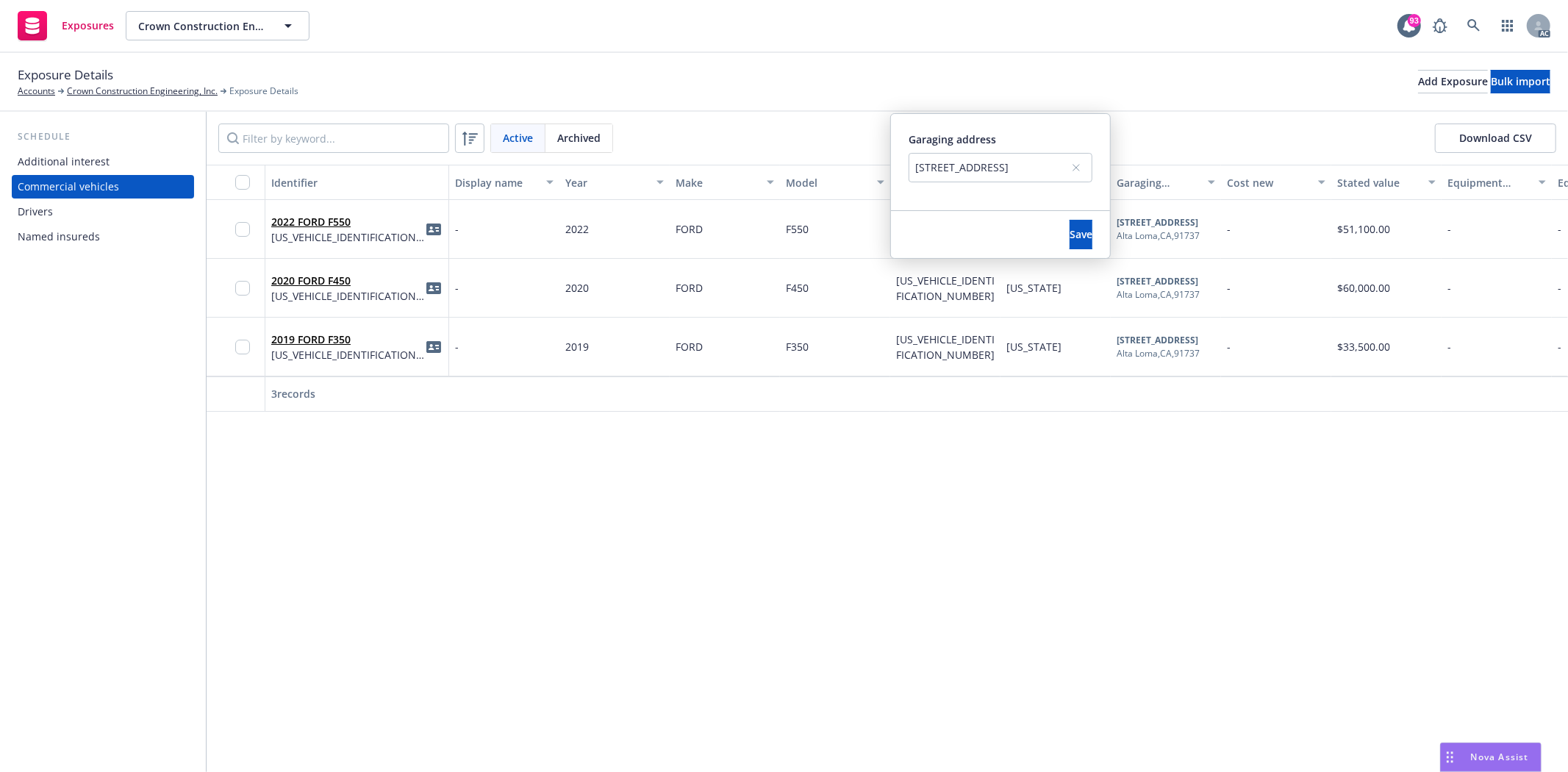
click at [41, 206] on div "Drivers" at bounding box center [35, 211] width 35 height 24
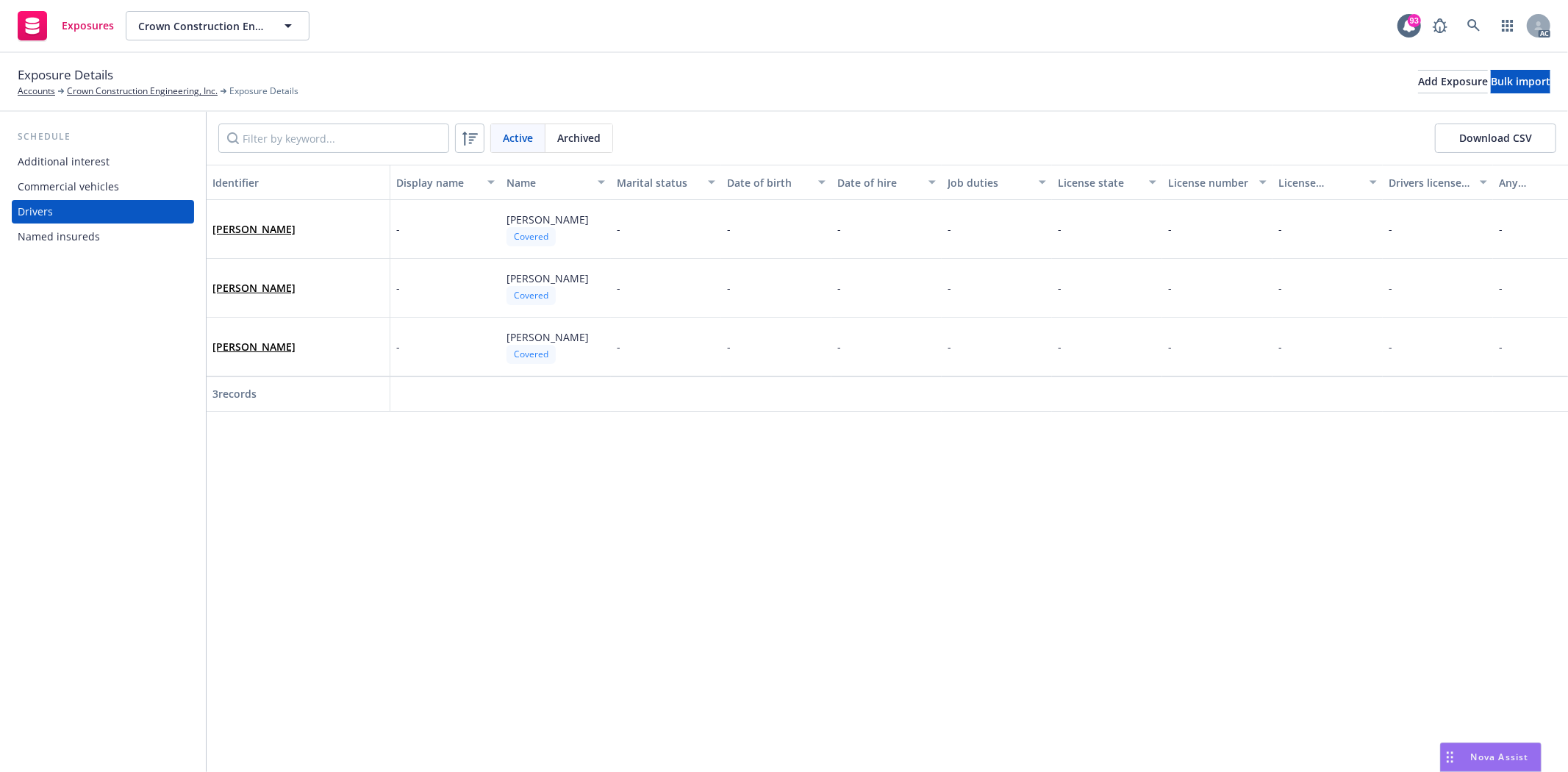
drag, startPoint x: 303, startPoint y: 405, endPoint x: 548, endPoint y: 405, distance: 245.0
click at [548, 405] on div "3 records" at bounding box center [1015, 394] width 1617 height 36
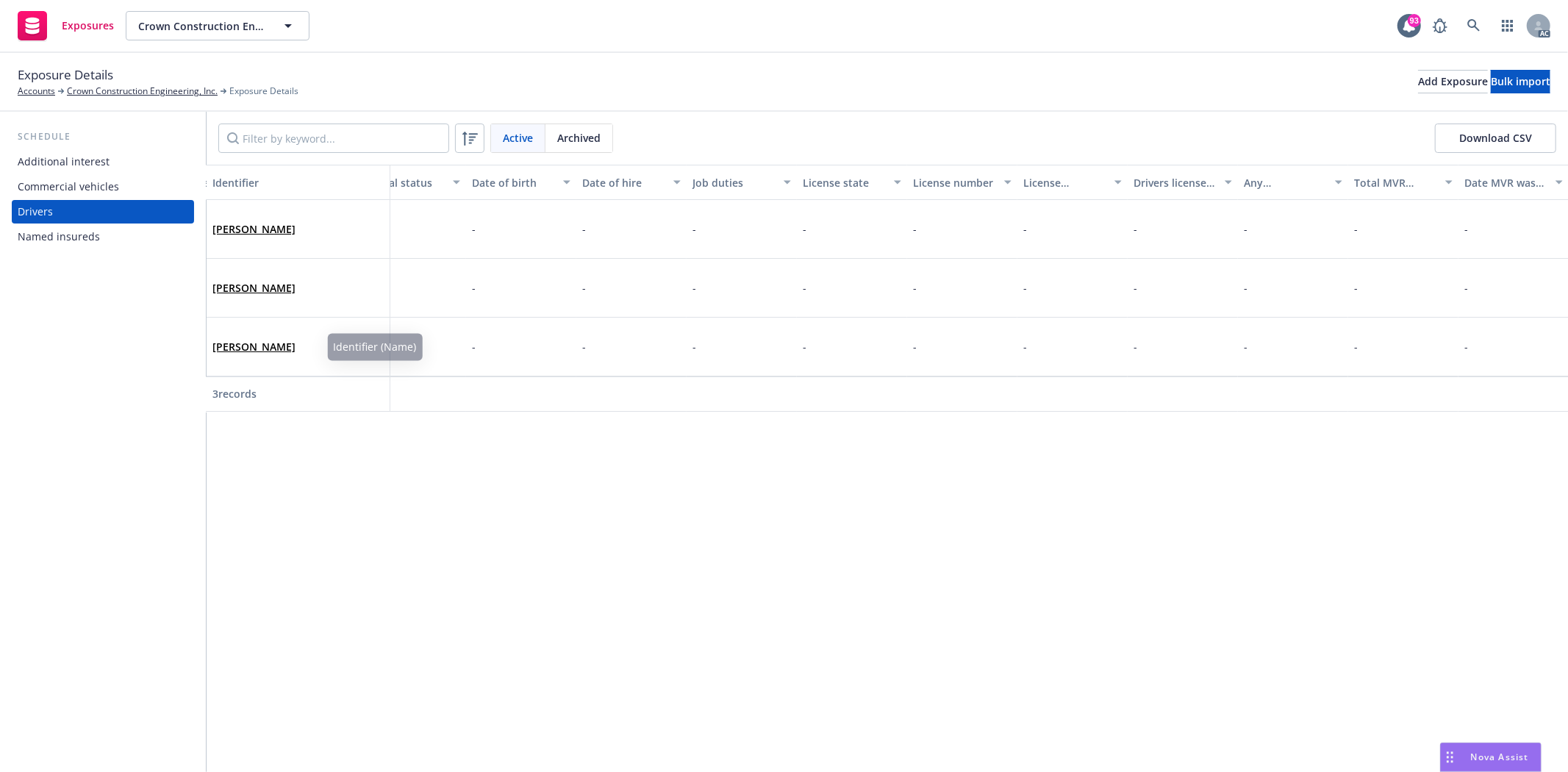
click at [125, 170] on div "Additional interest" at bounding box center [102, 162] width 170 height 24
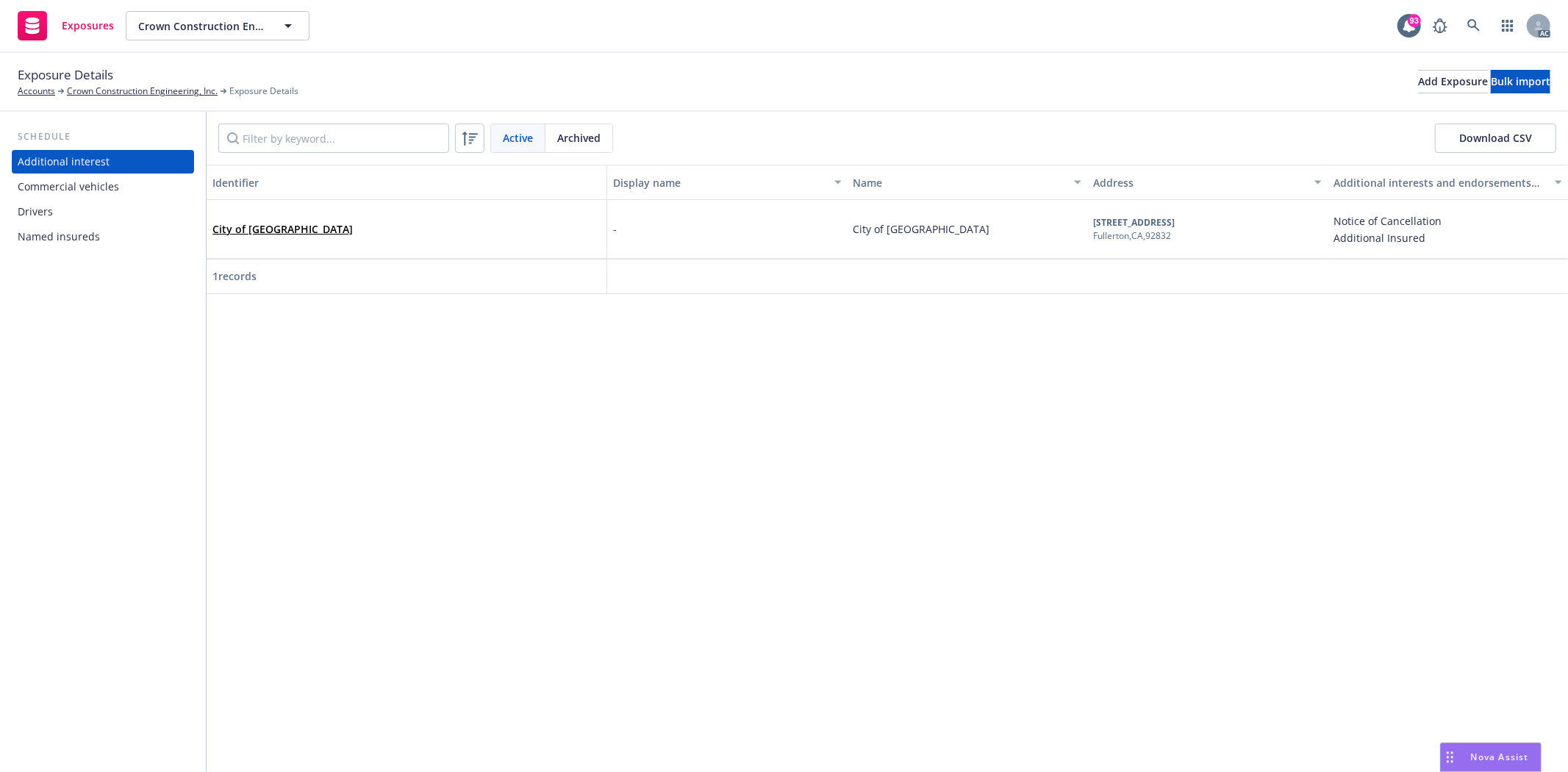
click at [110, 178] on div "Commercial vehicles" at bounding box center [68, 186] width 102 height 24
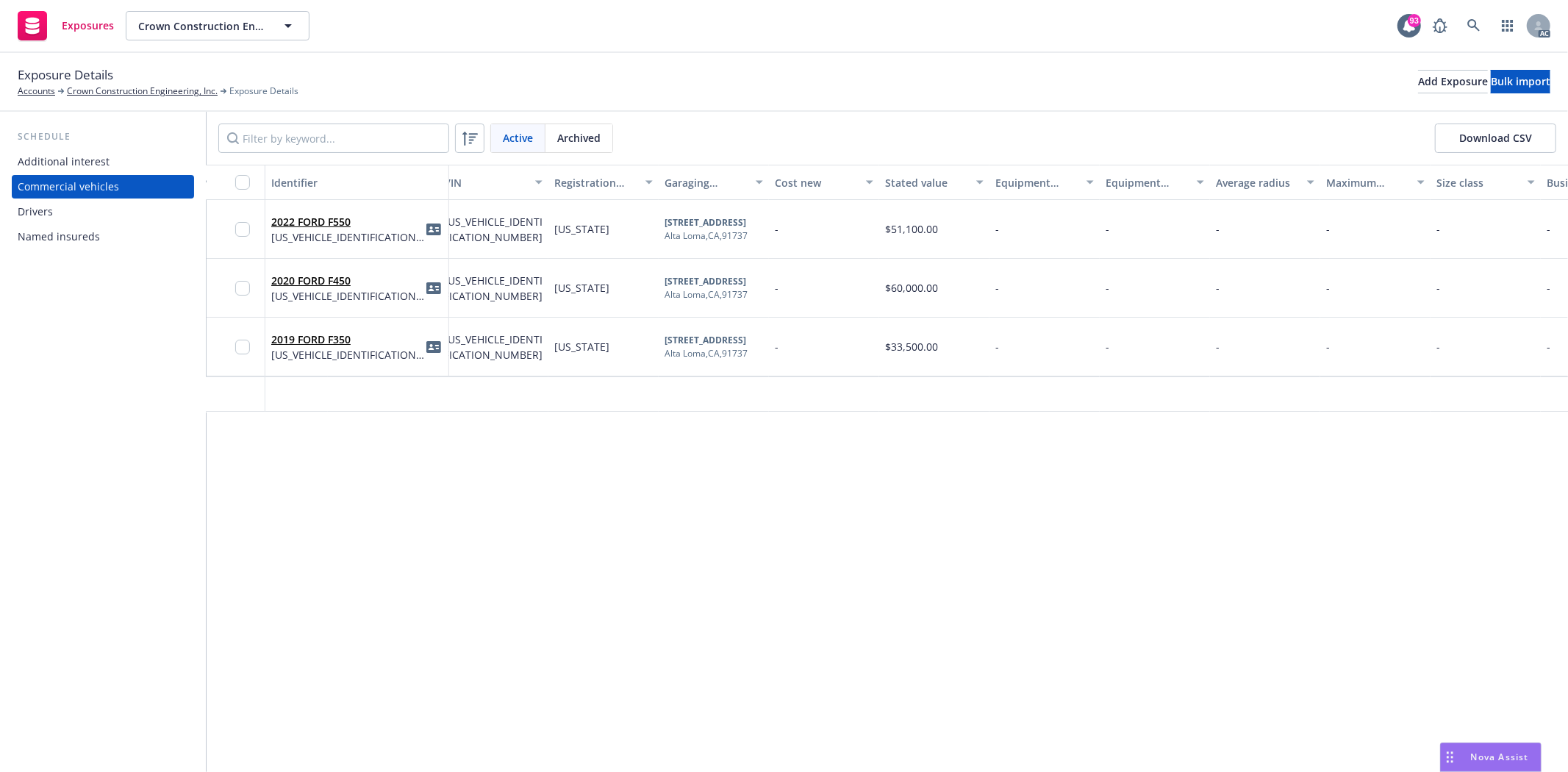
scroll to position [0, 534]
